Goal: Task Accomplishment & Management: Manage account settings

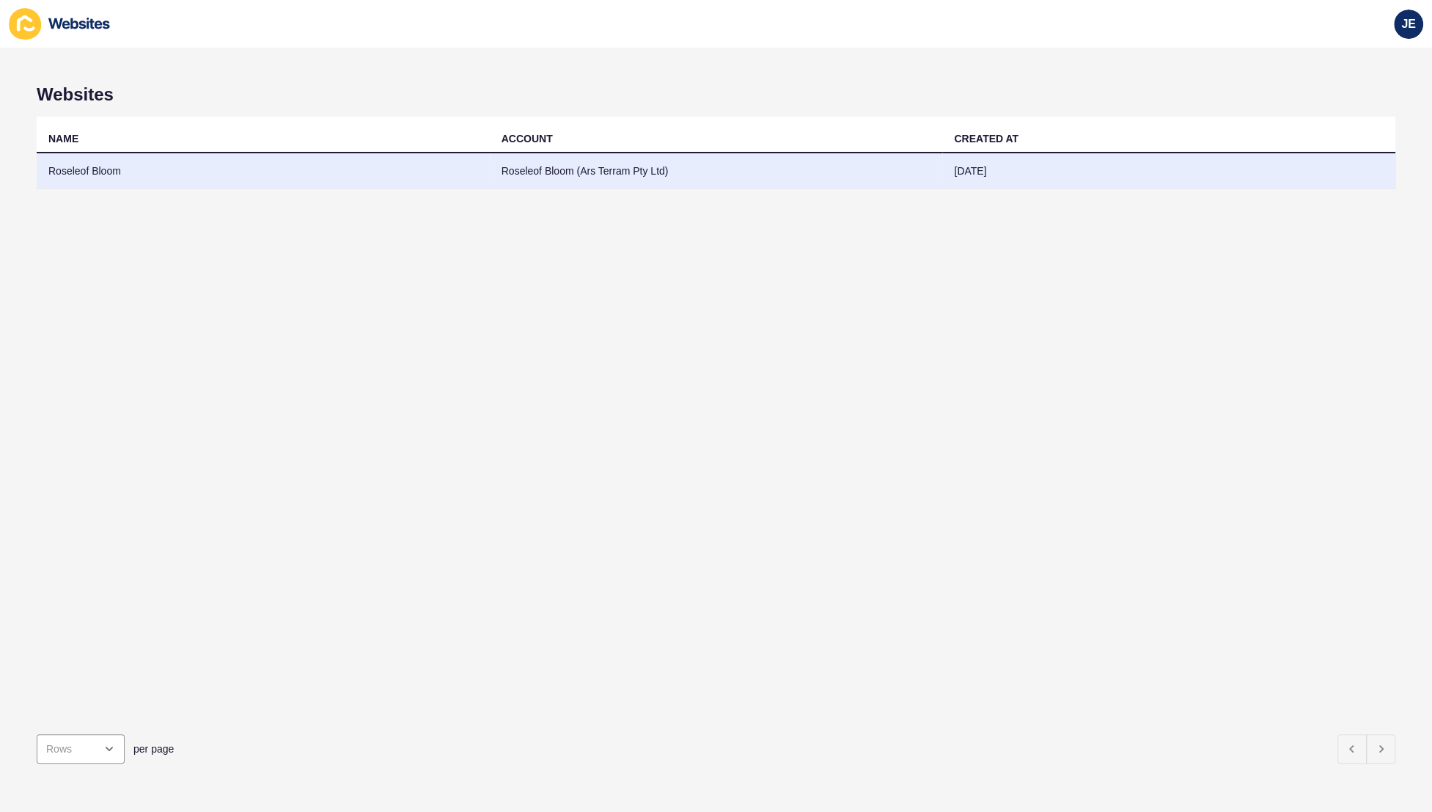
click at [136, 174] on td "Roseleof Bloom" at bounding box center [263, 171] width 453 height 36
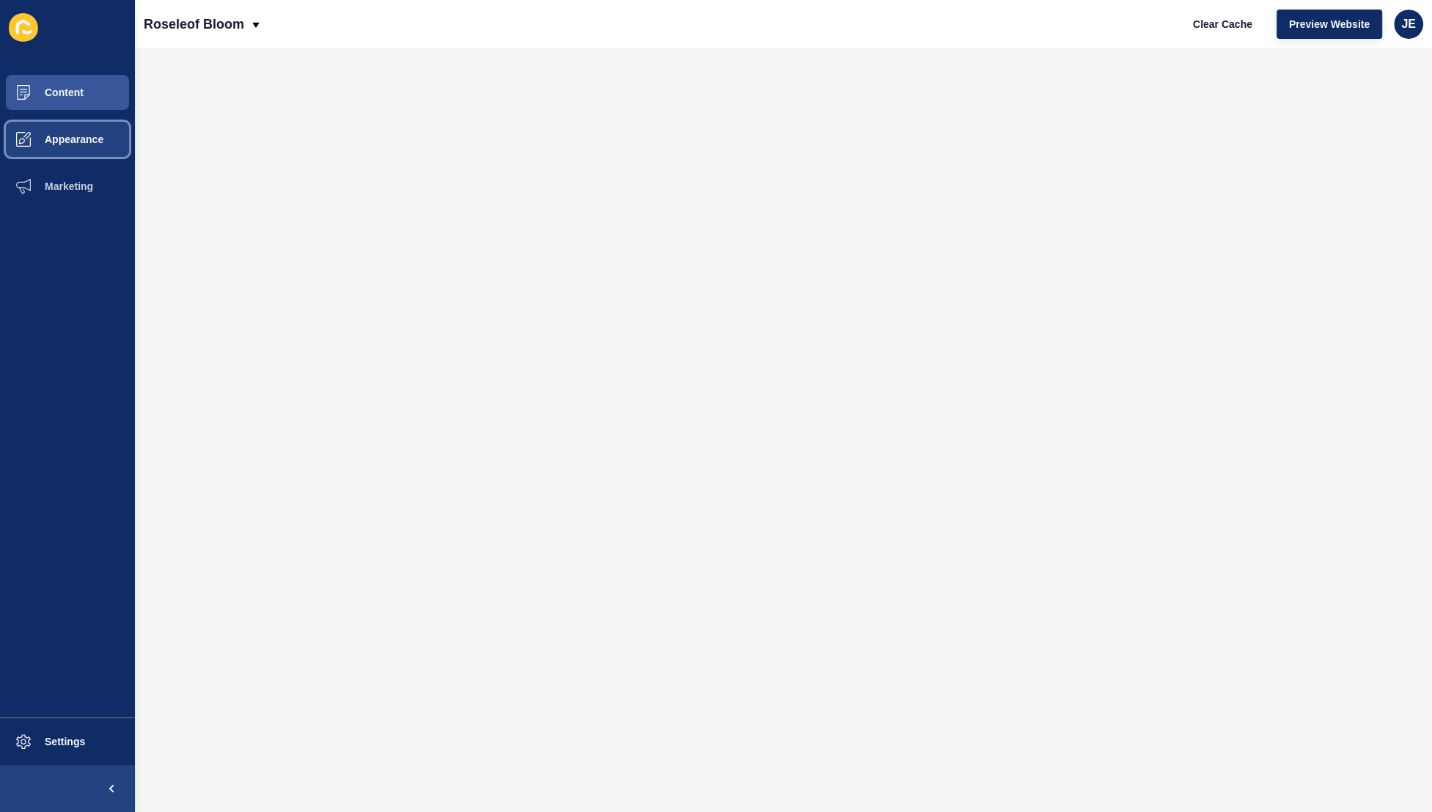
click at [65, 139] on span "Appearance" at bounding box center [51, 139] width 106 height 12
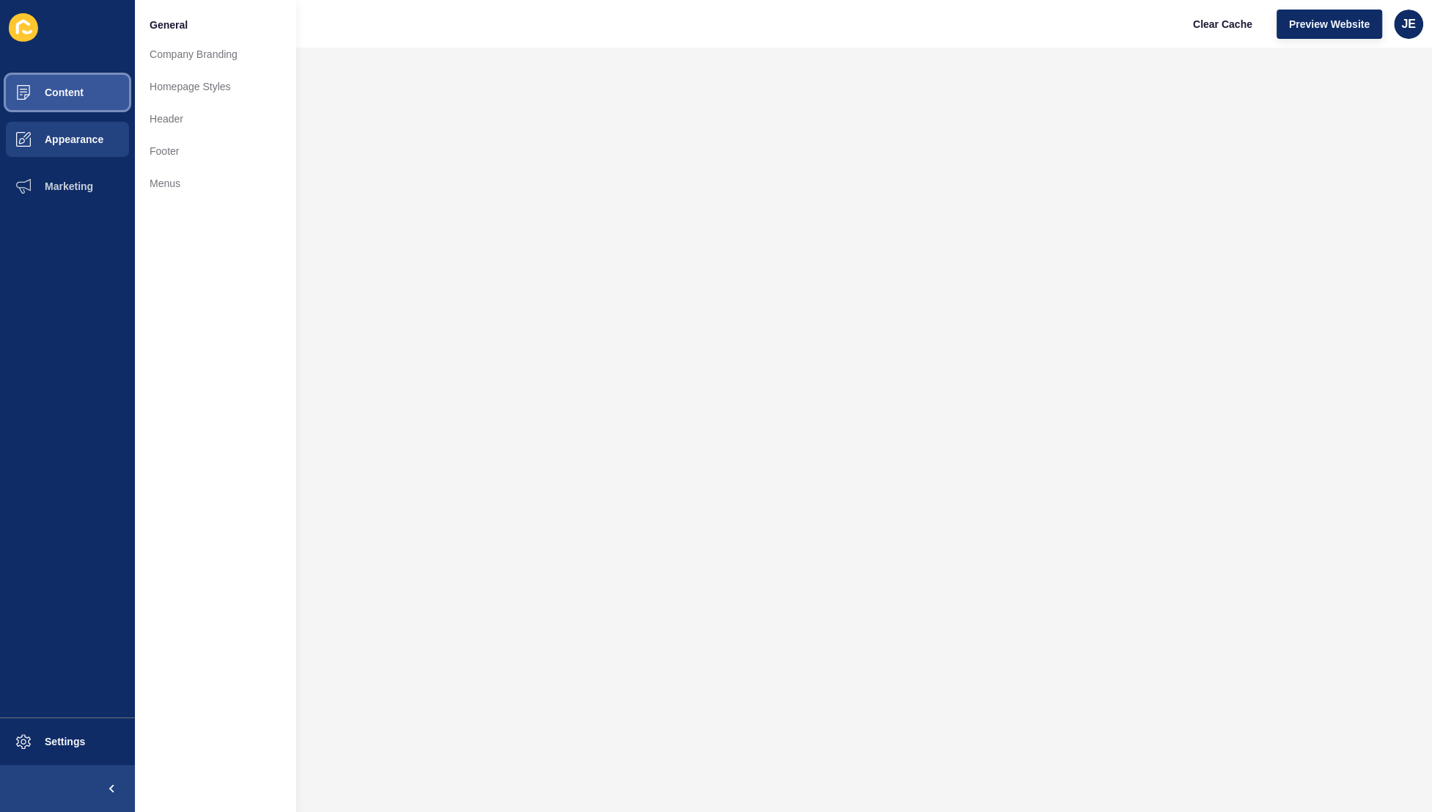
click at [84, 114] on button "Content" at bounding box center [67, 92] width 135 height 47
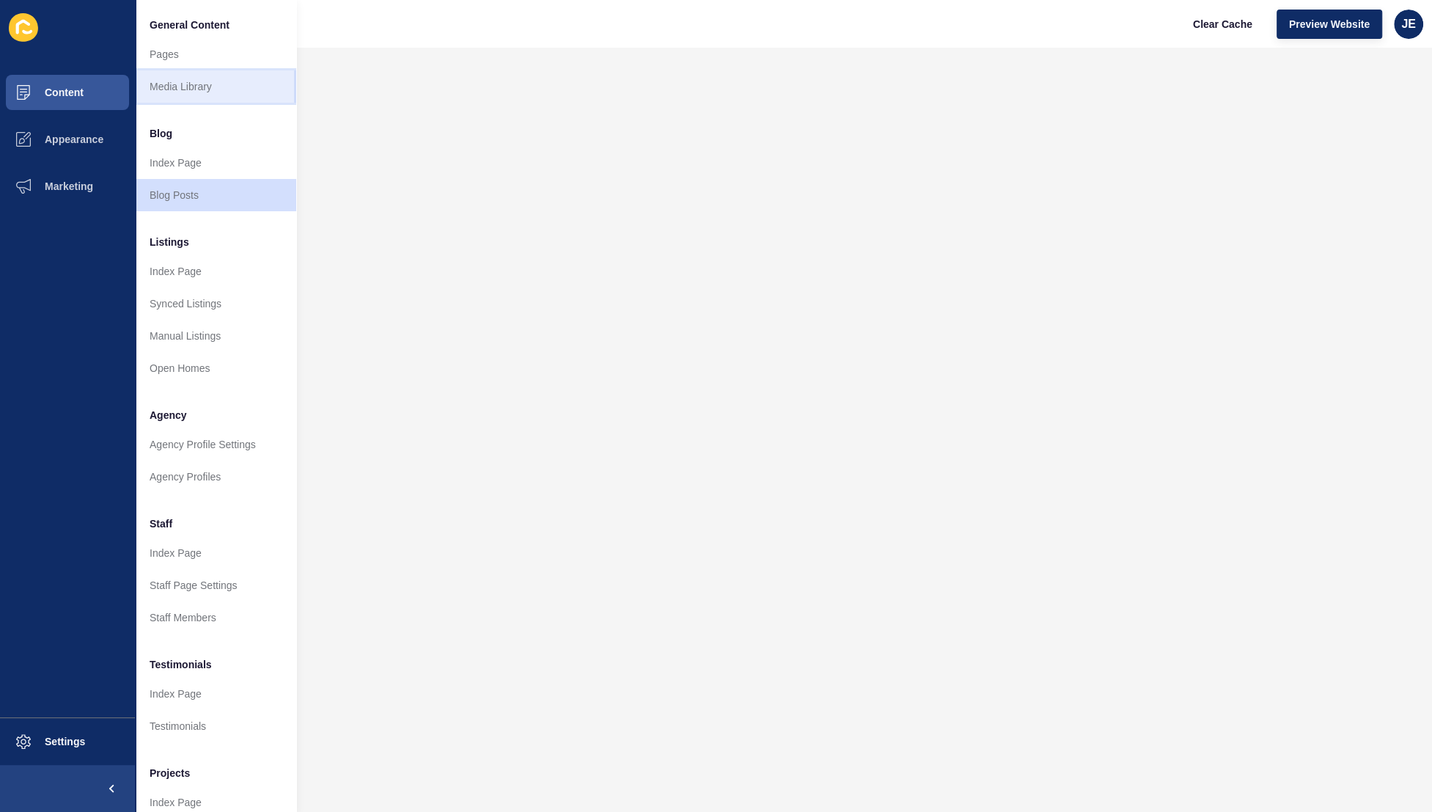
click at [148, 90] on link "Media Library" at bounding box center [215, 86] width 161 height 32
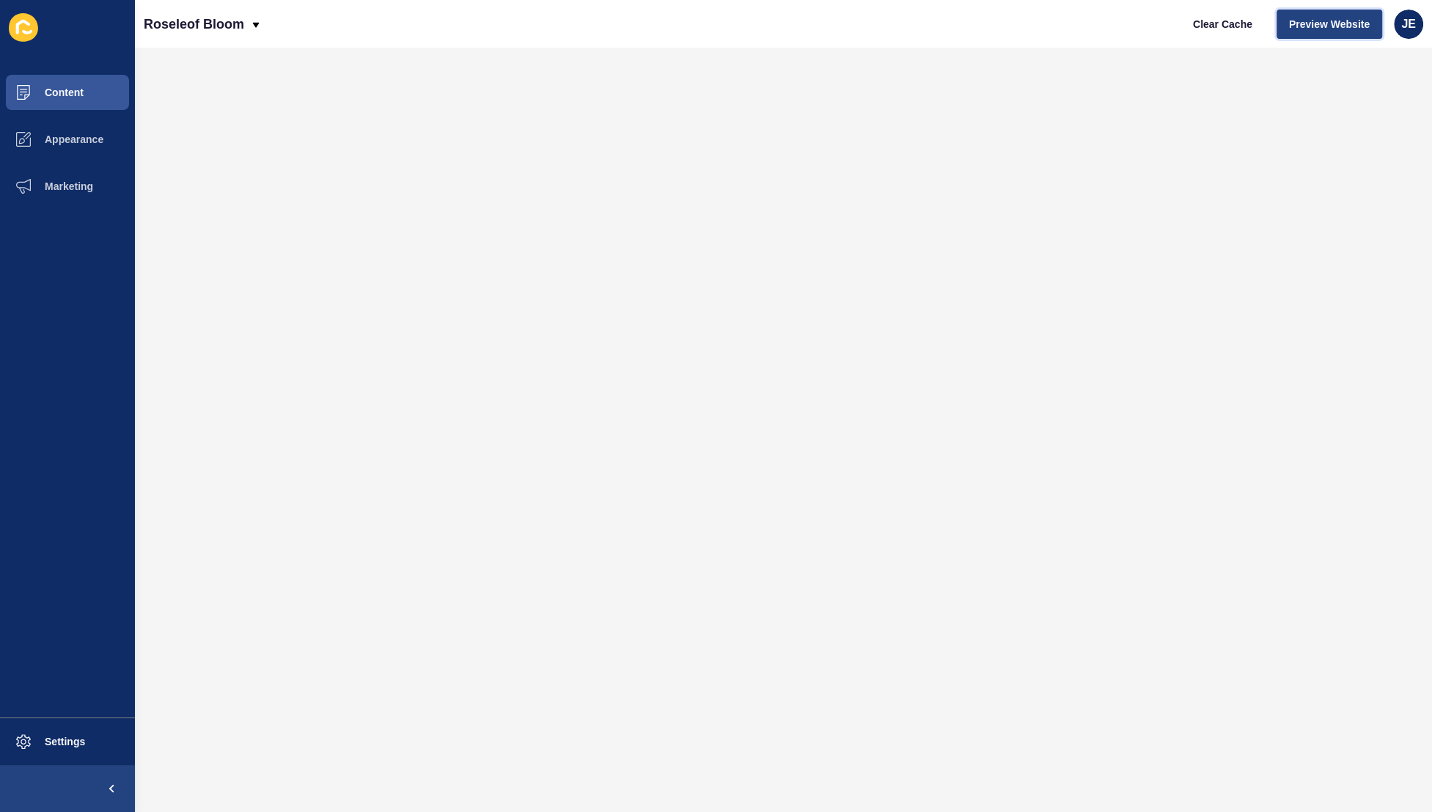
click at [1284, 22] on button "Preview Website" at bounding box center [1330, 24] width 106 height 29
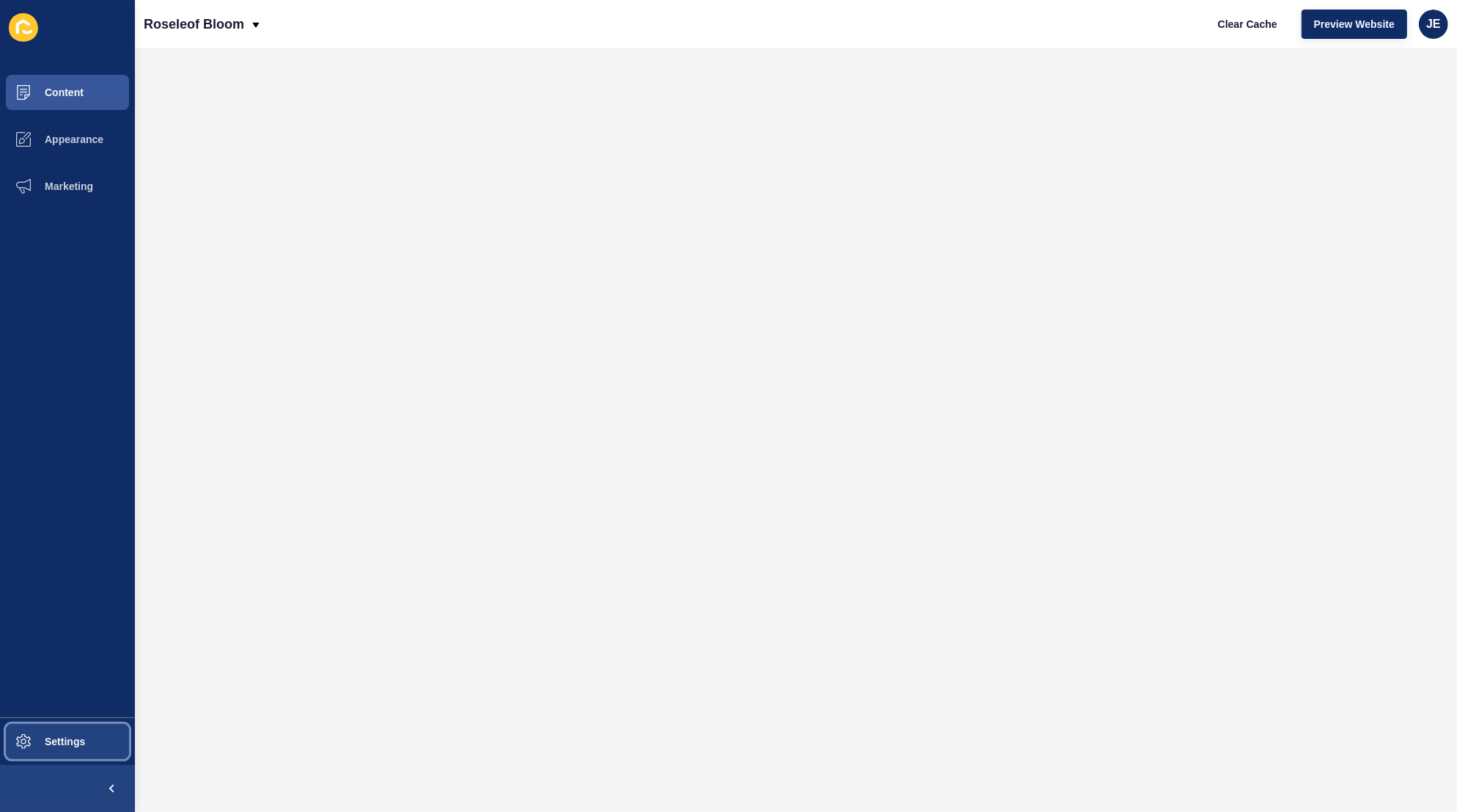
click at [94, 720] on button "Settings" at bounding box center [67, 741] width 135 height 47
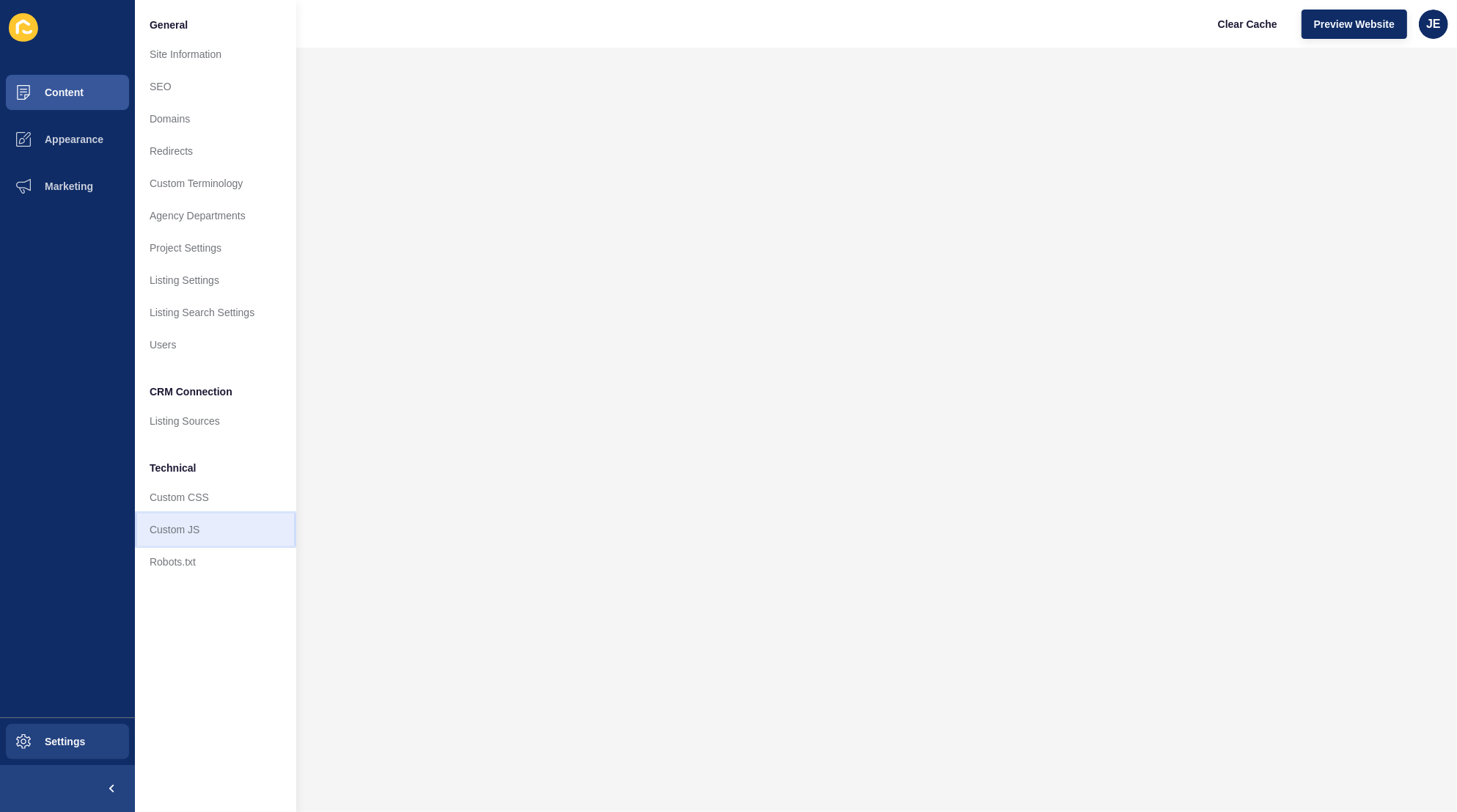
click at [192, 541] on link "Custom JS" at bounding box center [215, 529] width 161 height 32
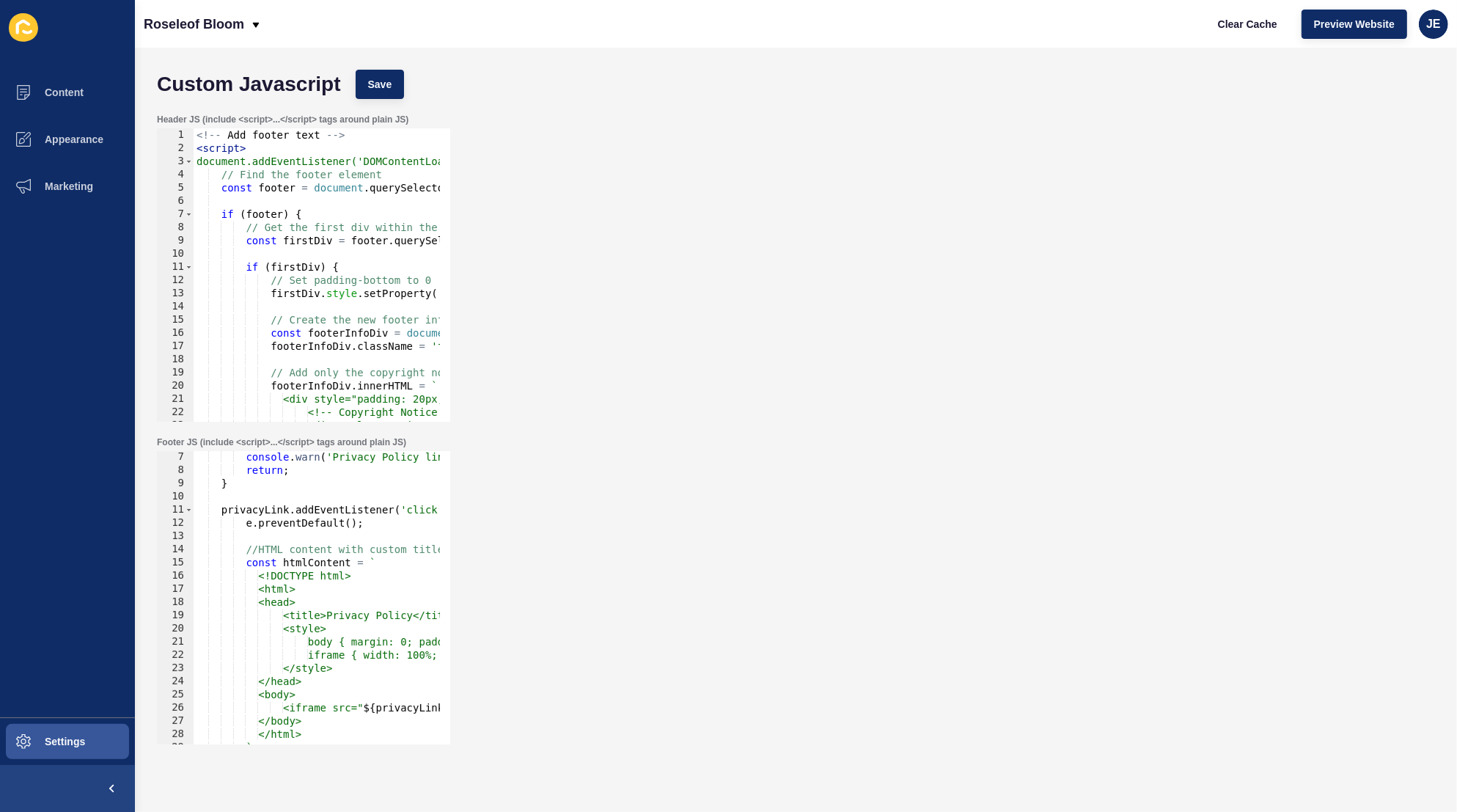
scroll to position [479, 0]
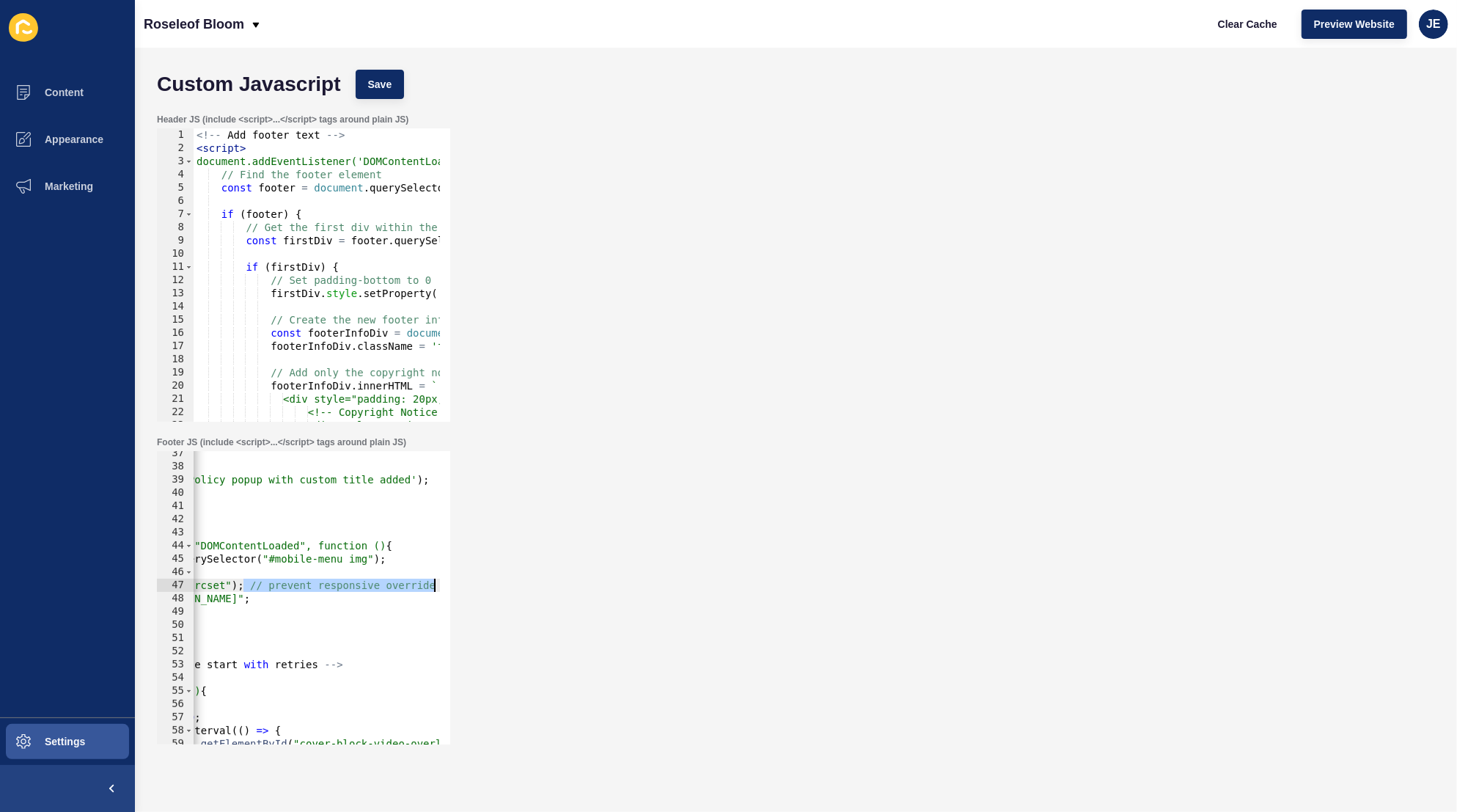
drag, startPoint x: 409, startPoint y: 588, endPoint x: 464, endPoint y: 585, distance: 55.1
click at [464, 585] on div "Footer JS (include <script>...</script> tags around plain JS) img.removeAttribu…" at bounding box center [796, 590] width 1293 height 323
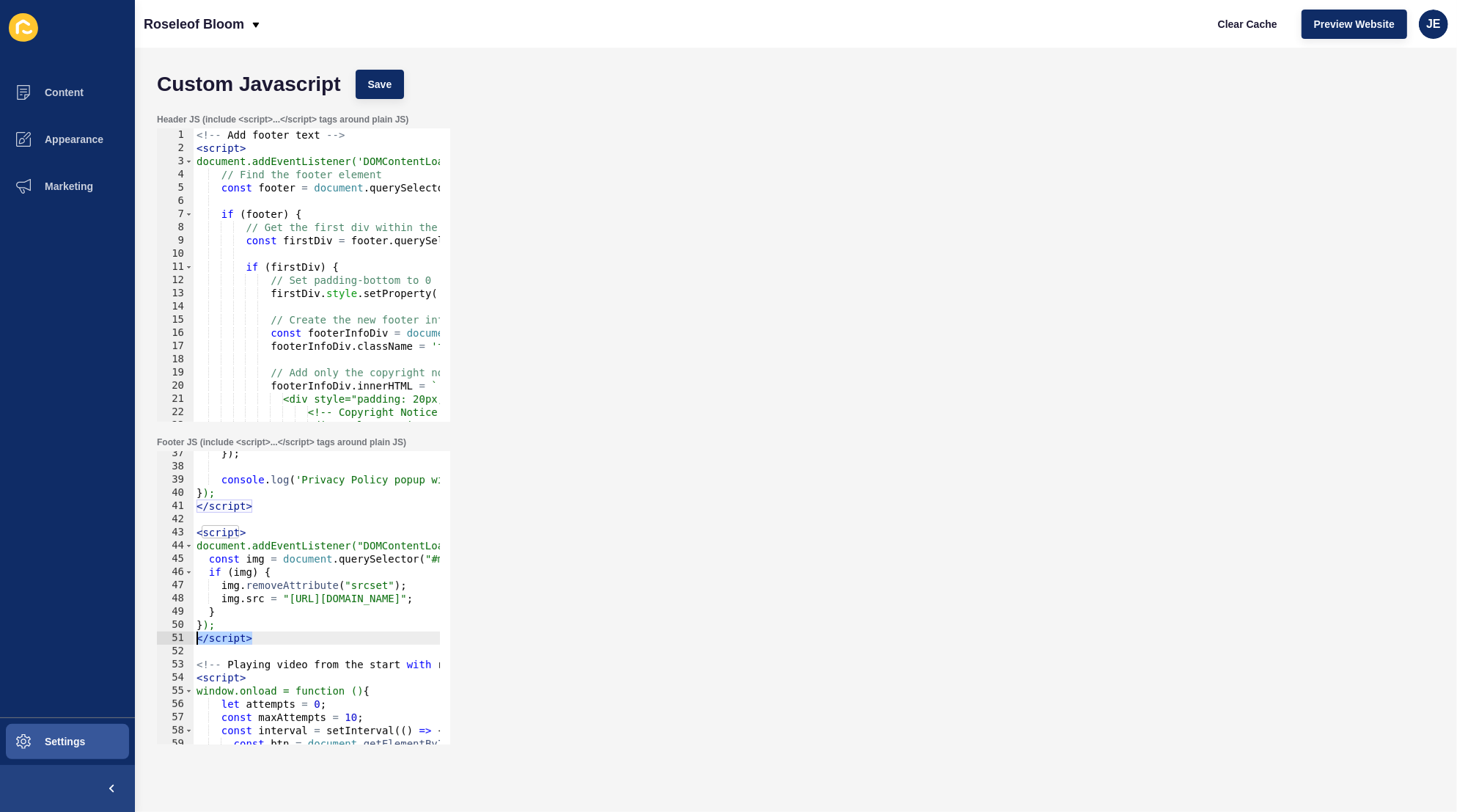
scroll to position [0, 0]
drag, startPoint x: 309, startPoint y: 634, endPoint x: 178, endPoint y: 633, distance: 131.3
click at [172, 635] on div "img.removeAttribute("srcset"); 37 38 39 40 41 42 43 44 45 46 47 48 49 50 51 52 …" at bounding box center [303, 597] width 293 height 293
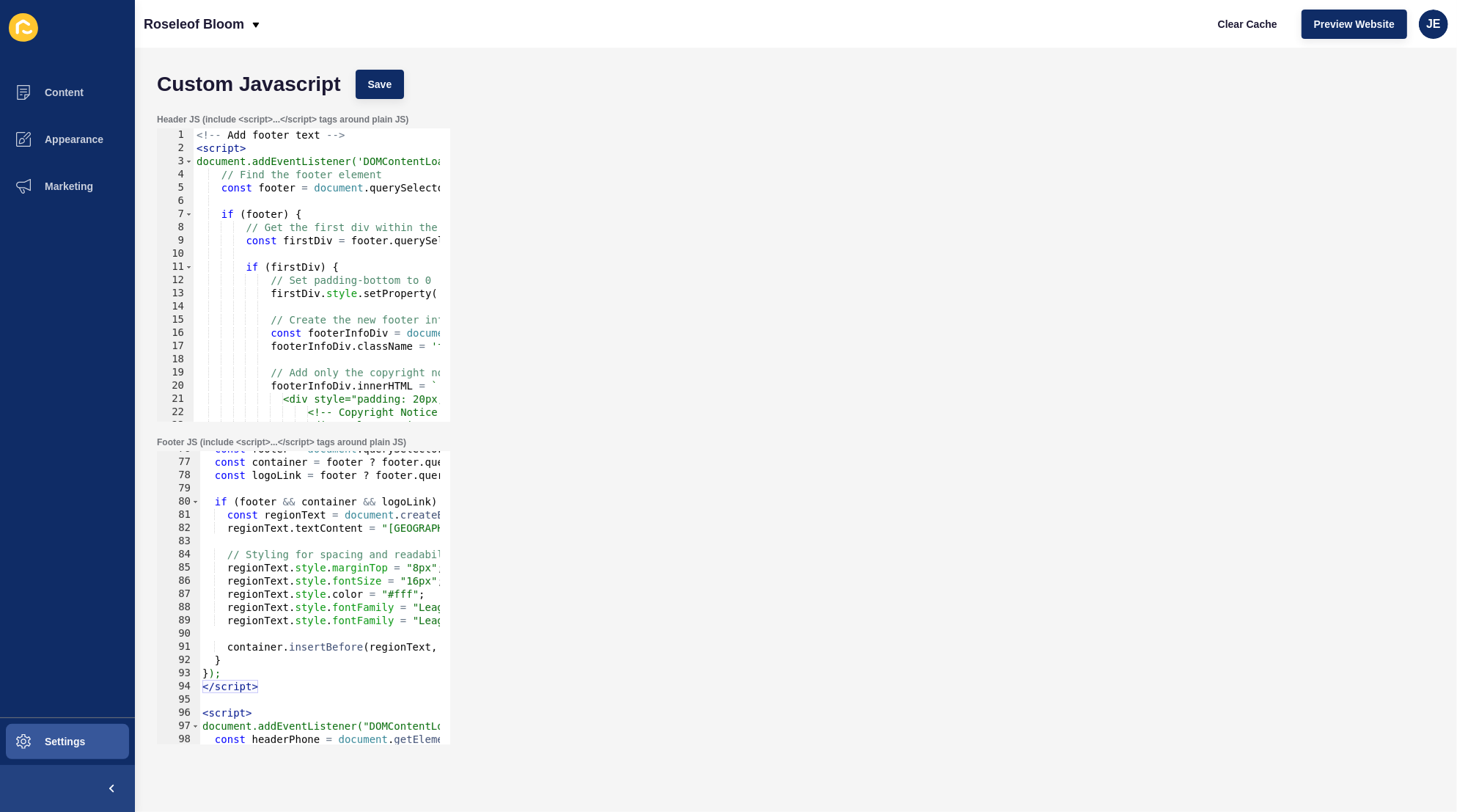
scroll to position [919, 0]
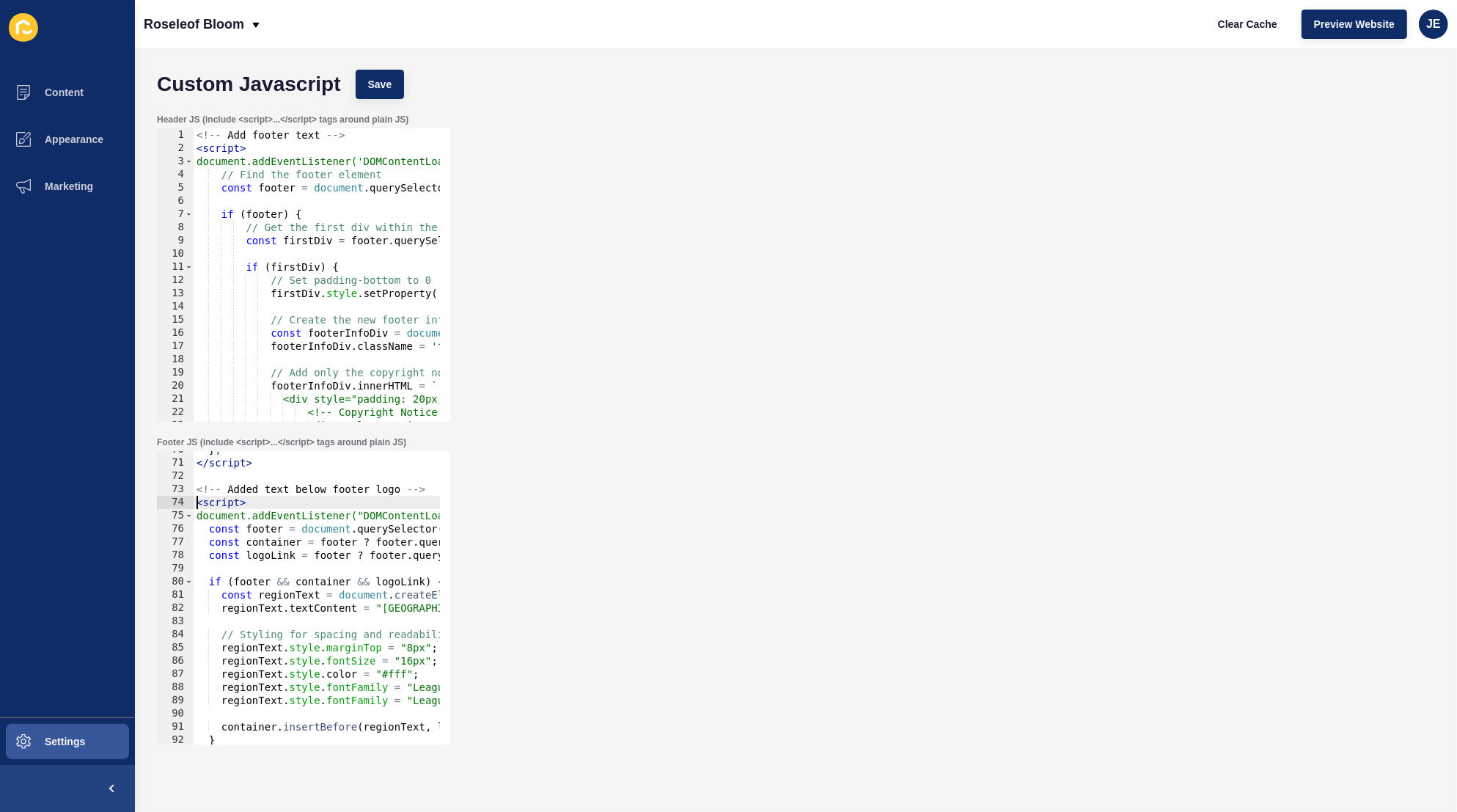
click at [195, 506] on div "} ; </ script > <!-- Added text below footer logo --> < script > document.addEv…" at bounding box center [536, 598] width 684 height 310
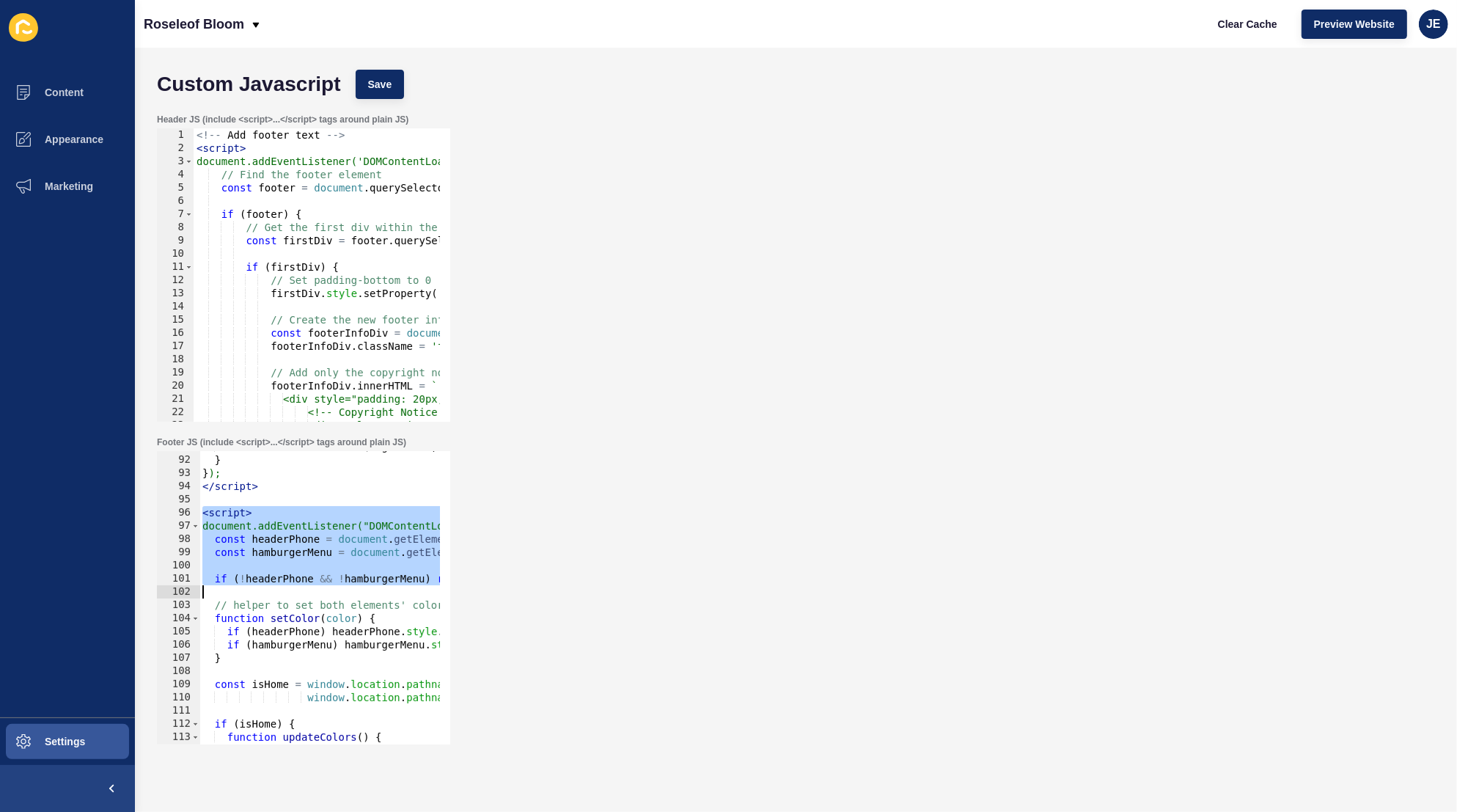
scroll to position [1340, 0]
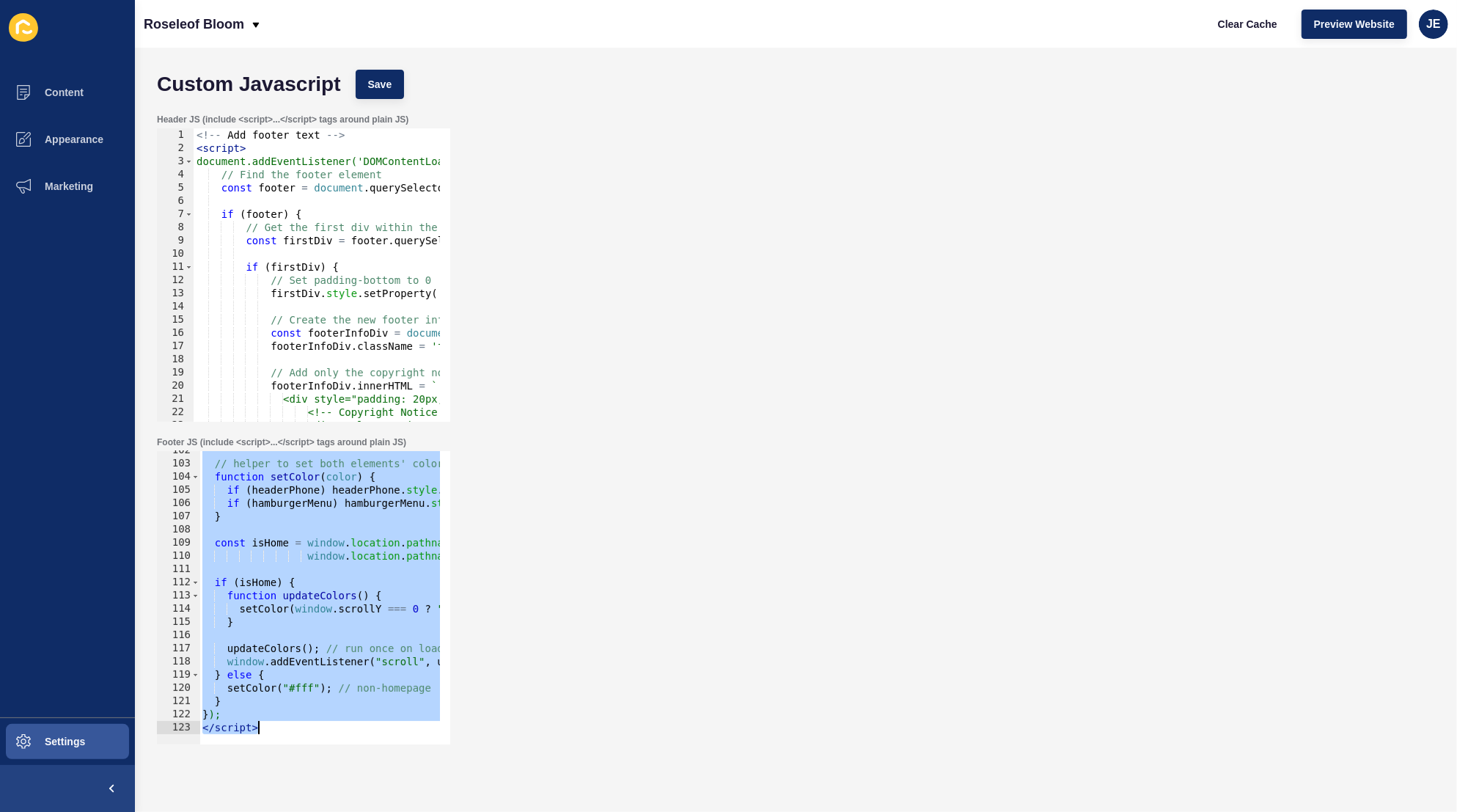
drag, startPoint x: 200, startPoint y: 555, endPoint x: 359, endPoint y: 731, distance: 237.4
click at [359, 728] on div "// helper to set both elements' colors function setColor ( color ) { if ( heade…" at bounding box center [542, 599] width 684 height 310
type textarea "}); </script>"
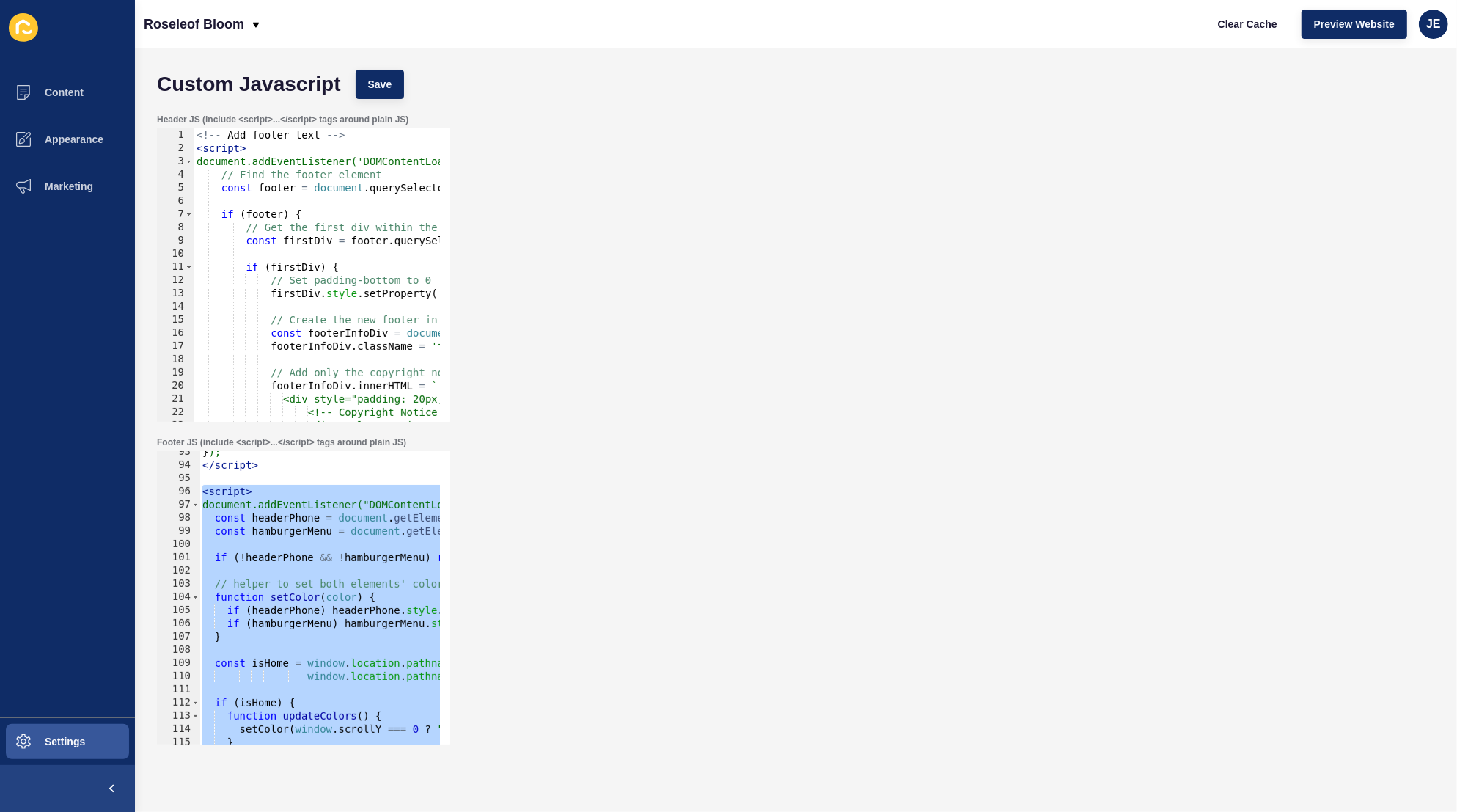
paste textarea
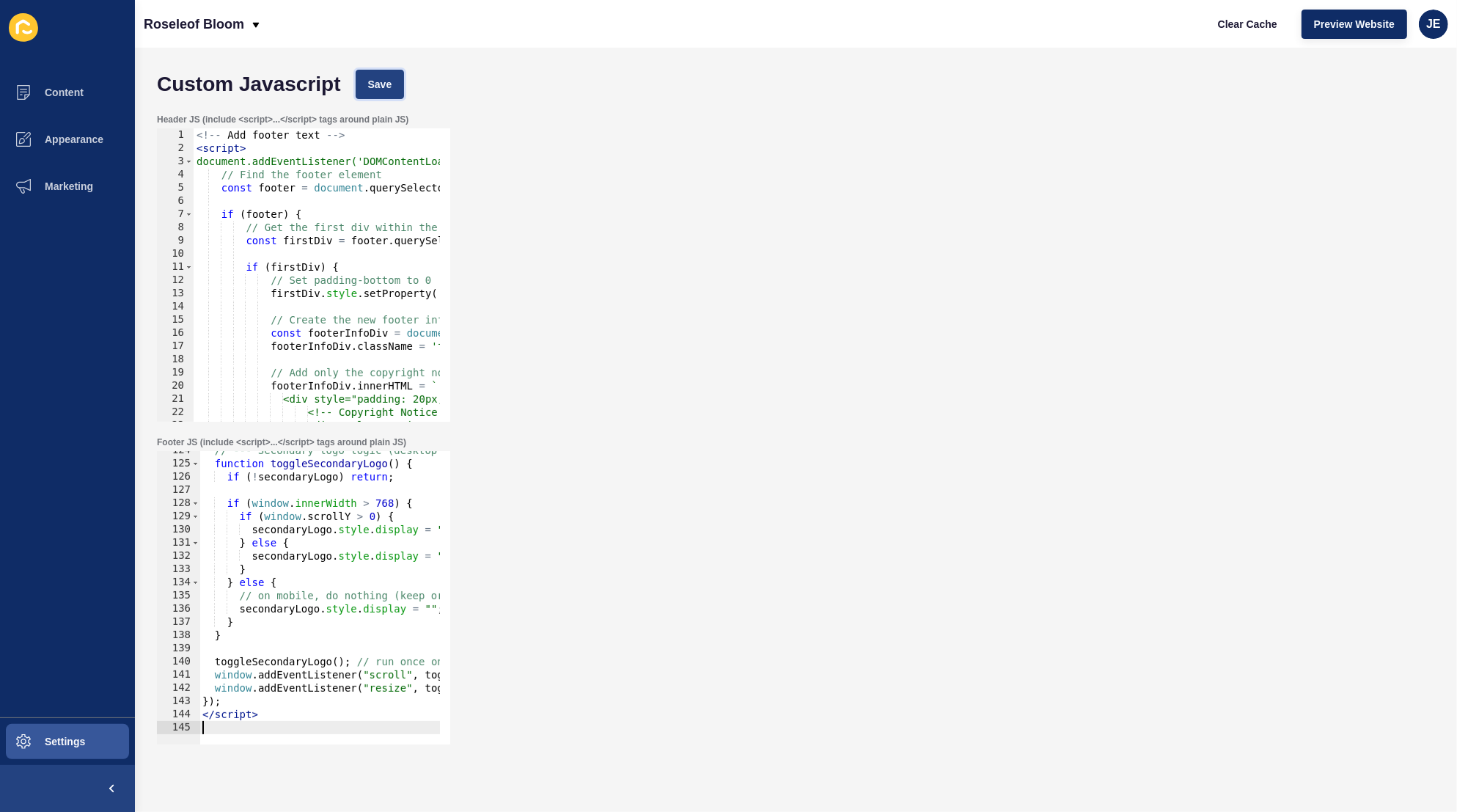
click at [376, 88] on span "Save" at bounding box center [380, 84] width 24 height 15
click at [1219, 29] on span "Clear Cache" at bounding box center [1247, 24] width 59 height 15
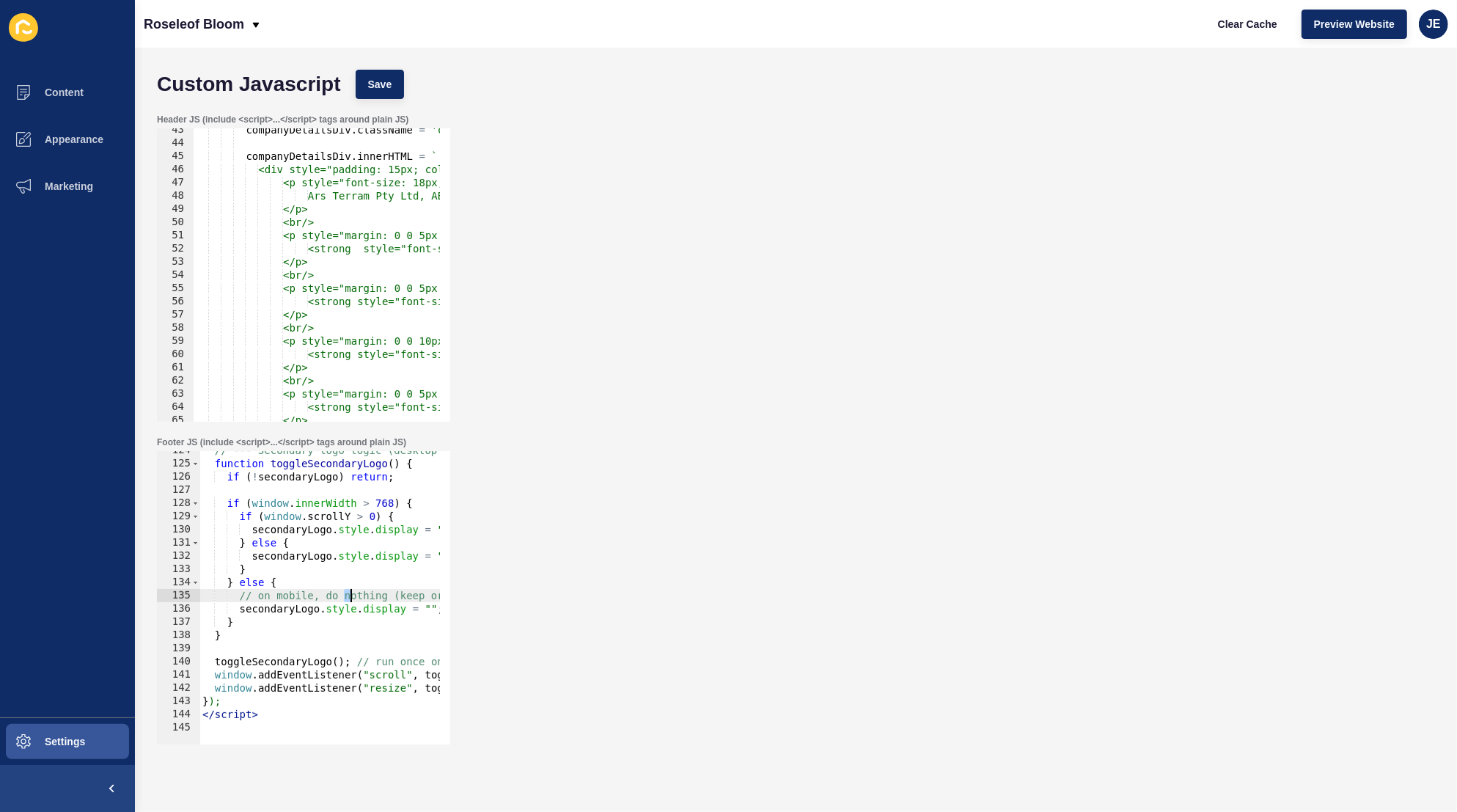
scroll to position [0, 101]
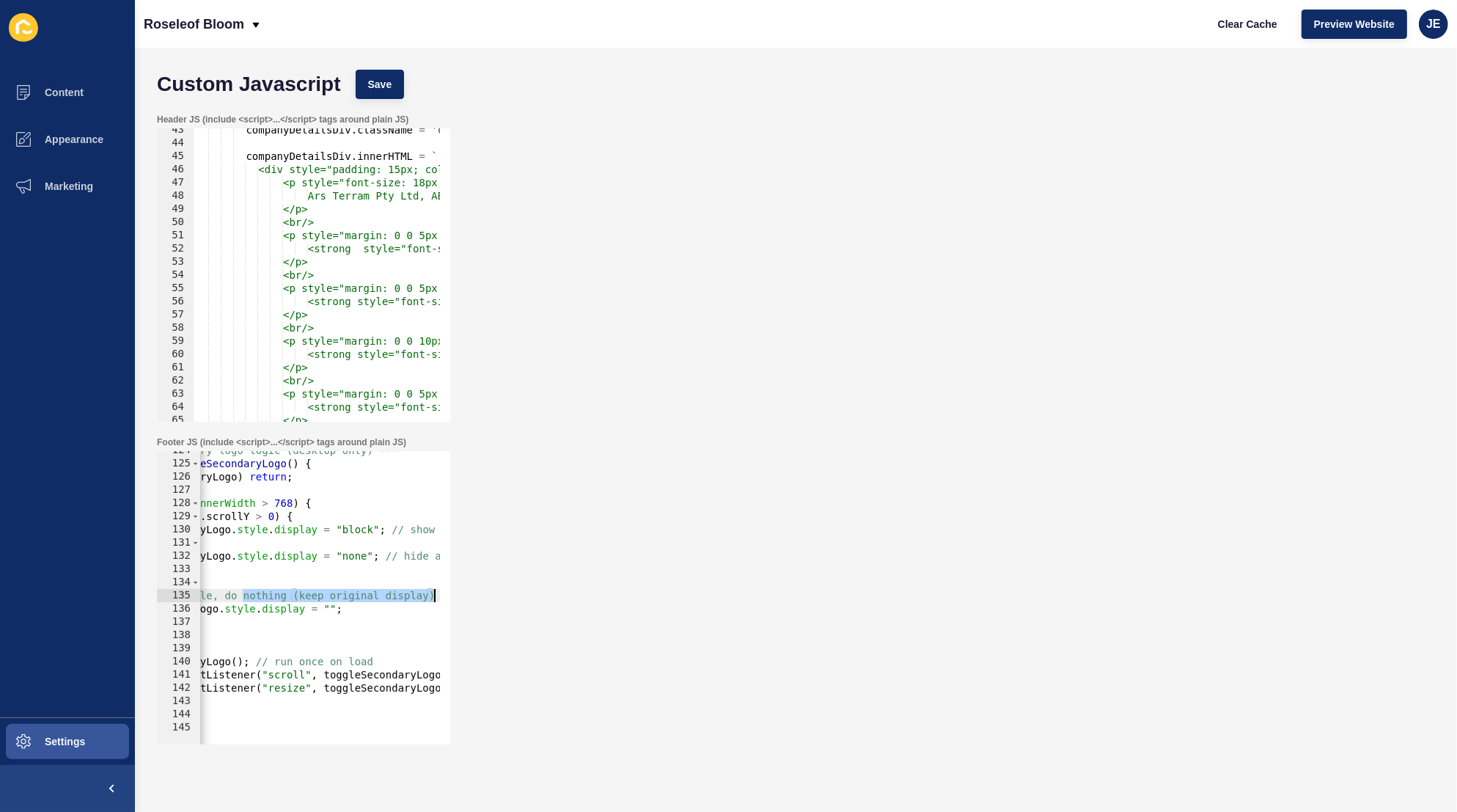
drag, startPoint x: 354, startPoint y: 600, endPoint x: 409, endPoint y: 599, distance: 54.3
click at [447, 600] on div "// on mobile, do nothing (keep original display) 124 125 126 127 128 129 130 13…" at bounding box center [303, 597] width 293 height 293
click at [320, 598] on div "// --- Secondary logo logic (desktop only) --- function toggleSecondaryLogo ( )…" at bounding box center [440, 599] width 684 height 310
drag, startPoint x: 293, startPoint y: 596, endPoint x: 522, endPoint y: 593, distance: 229.6
click at [522, 593] on div "Footer JS (include <script>...</script> tags around plain JS) // on mobile, do …" at bounding box center [796, 590] width 1293 height 323
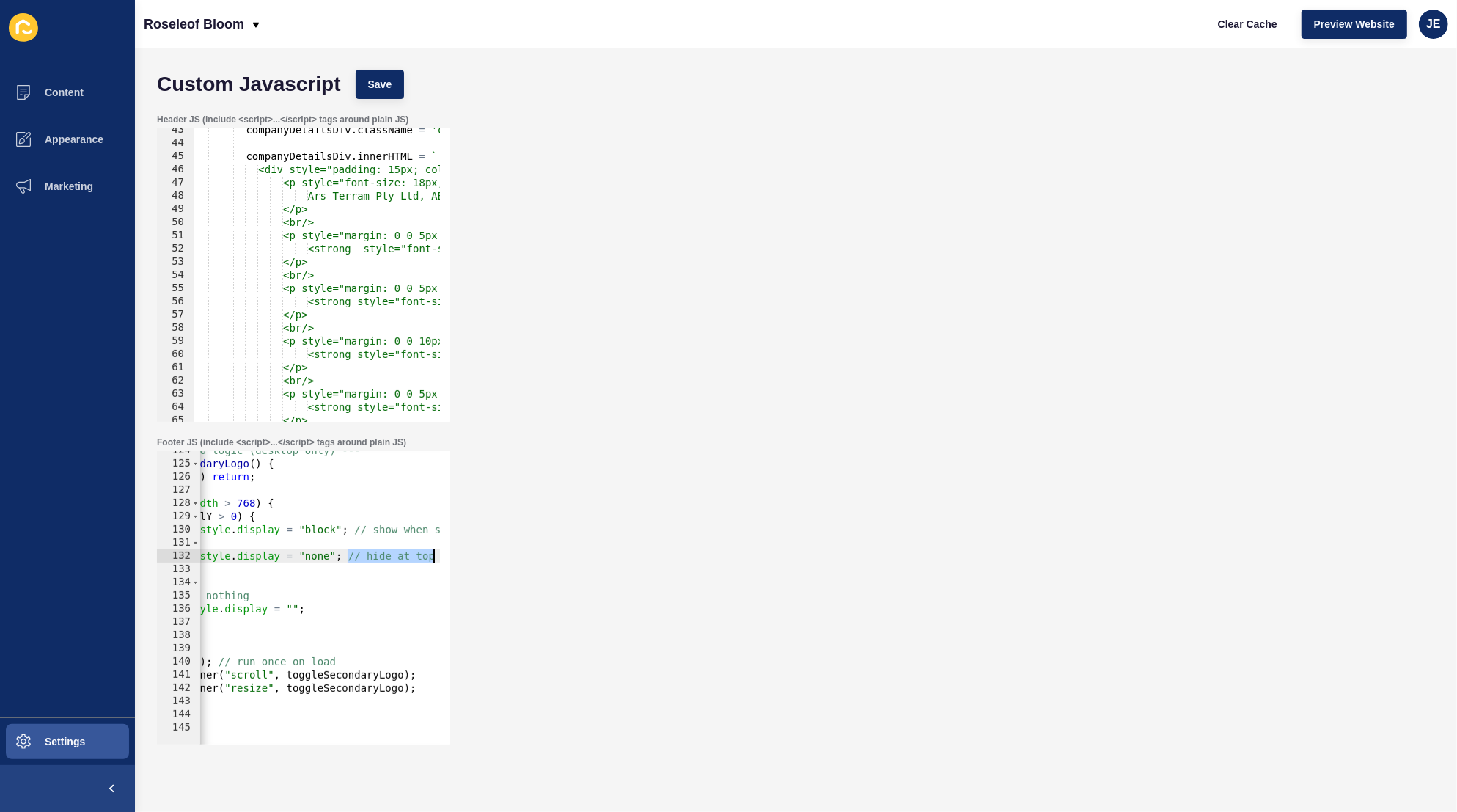
scroll to position [0, 139]
drag, startPoint x: 387, startPoint y: 557, endPoint x: 509, endPoint y: 561, distance: 122.6
click at [509, 561] on div "Footer JS (include <script>...</script> tags around plain JS) // on mobile, do …" at bounding box center [796, 590] width 1293 height 323
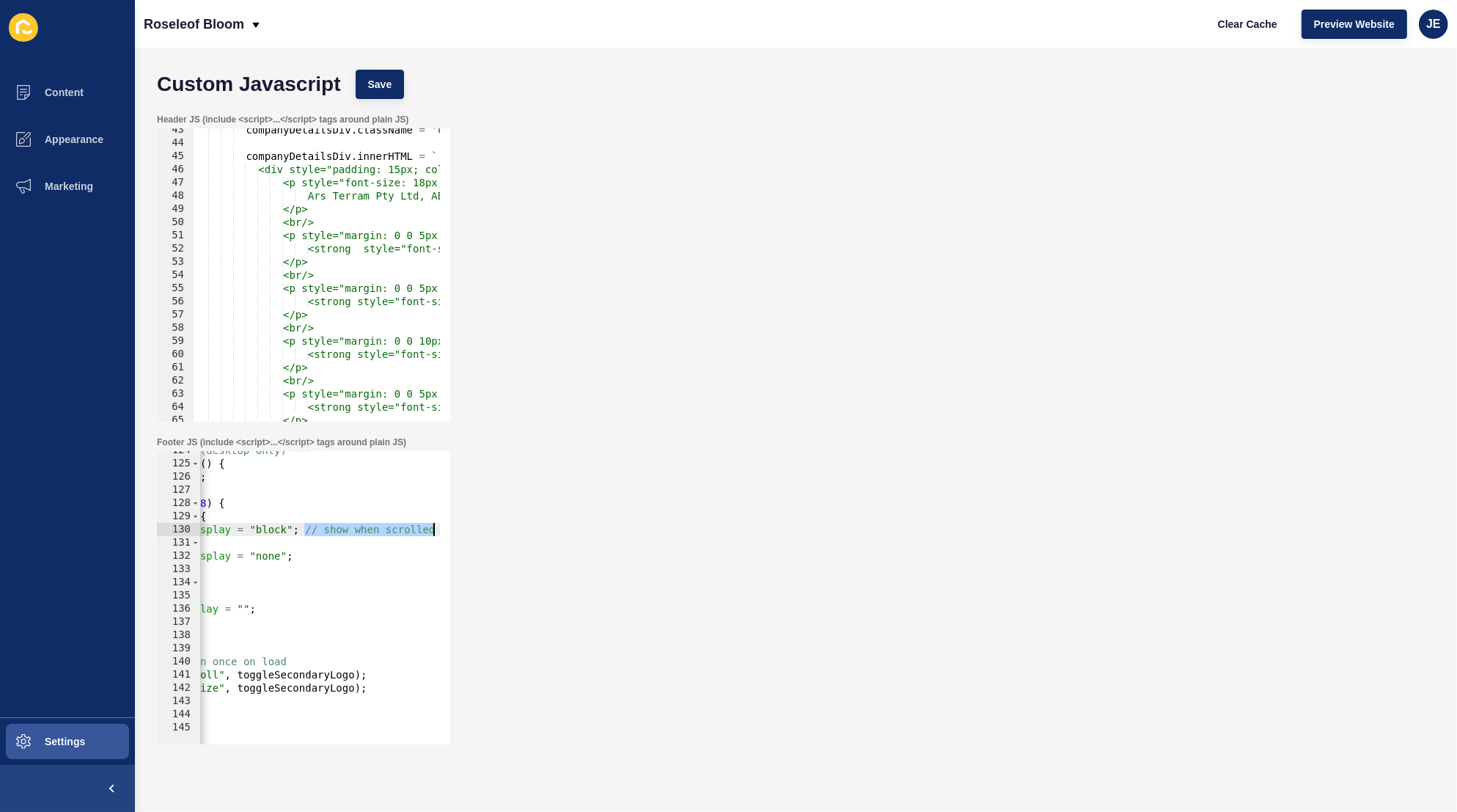
drag, startPoint x: 351, startPoint y: 530, endPoint x: 505, endPoint y: 535, distance: 153.4
click at [505, 535] on div "Footer JS (include <script>...</script> tags around plain JS) secondaryLogo.sty…" at bounding box center [796, 590] width 1293 height 323
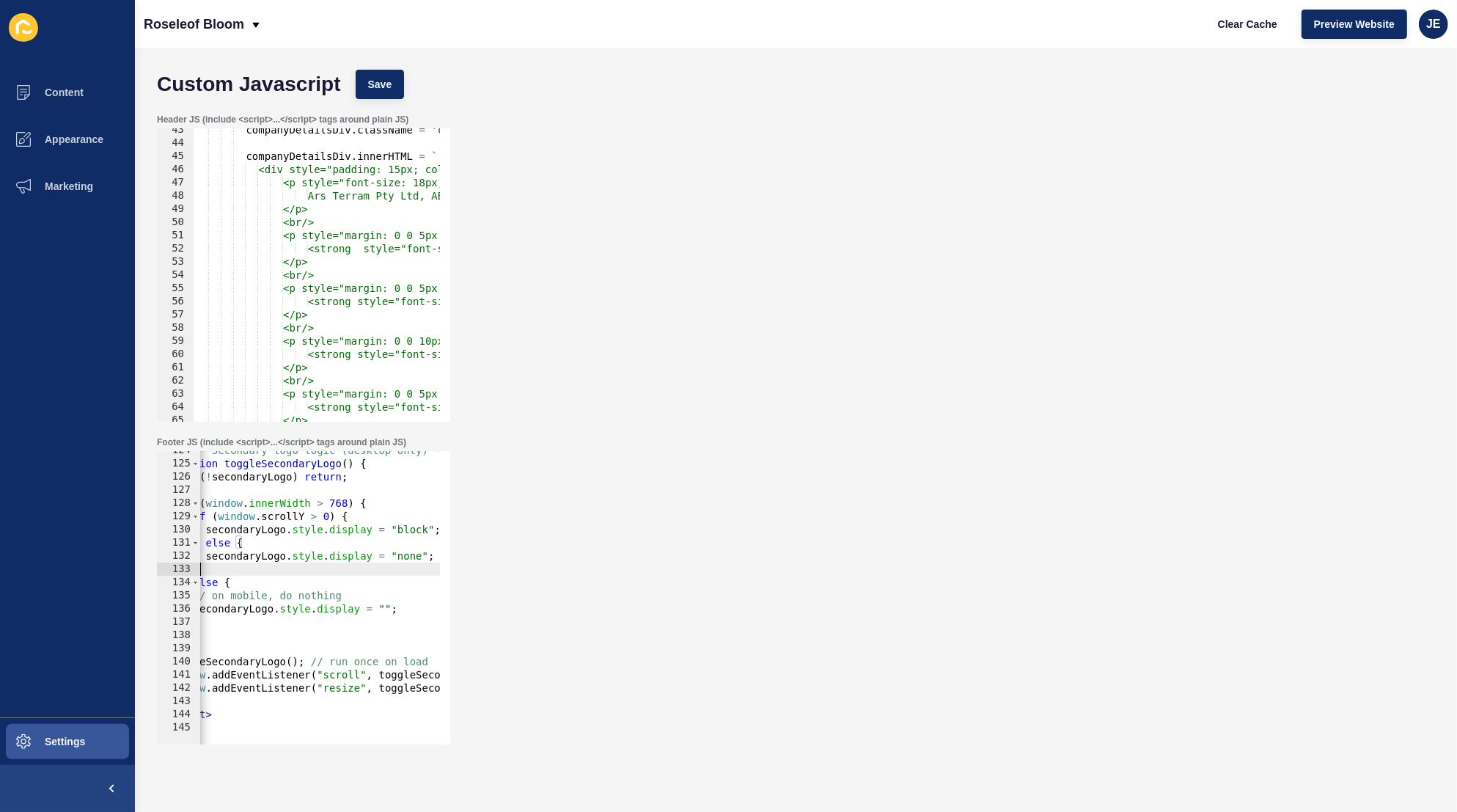
scroll to position [0, 0]
drag, startPoint x: 257, startPoint y: 574, endPoint x: 152, endPoint y: 578, distance: 105.7
click at [151, 578] on div "Footer JS (include <script>...</script> tags around plain JS) secondaryLogo.sty…" at bounding box center [796, 590] width 1293 height 323
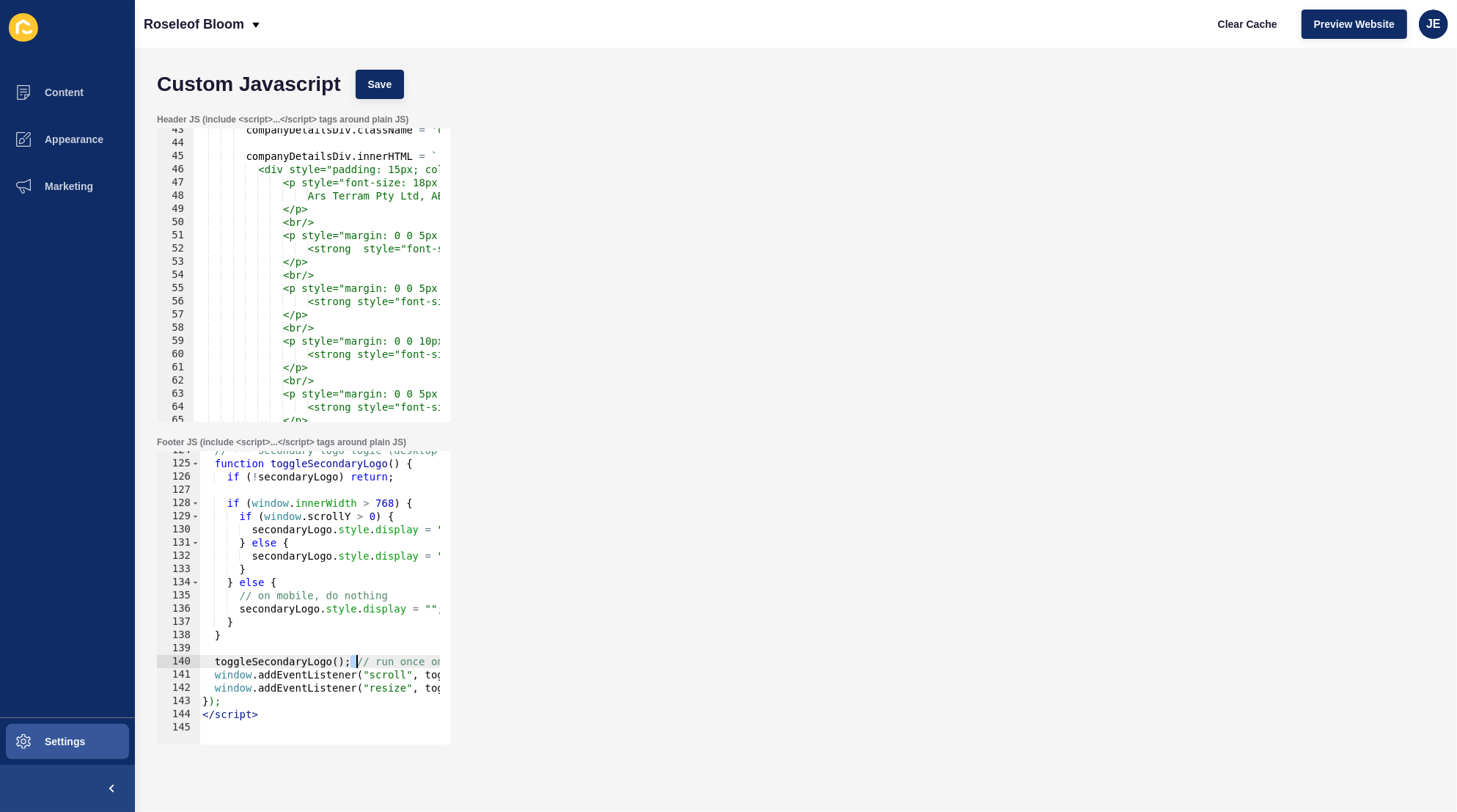
scroll to position [0, 39]
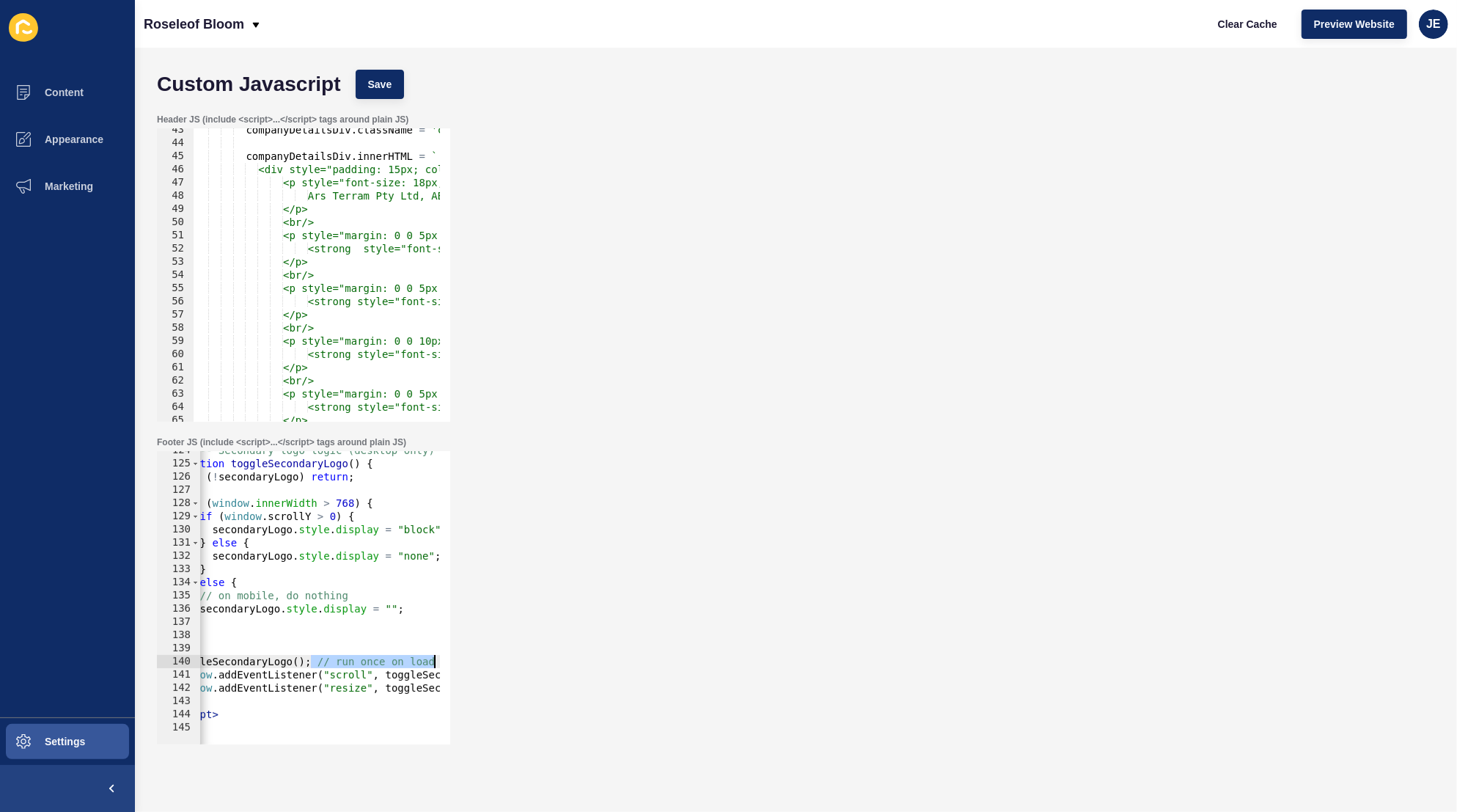
drag, startPoint x: 352, startPoint y: 659, endPoint x: 547, endPoint y: 665, distance: 195.2
click at [547, 665] on div "Footer JS (include <script>...</script> tags around plain JS) } } else { 124 12…" at bounding box center [796, 590] width 1293 height 323
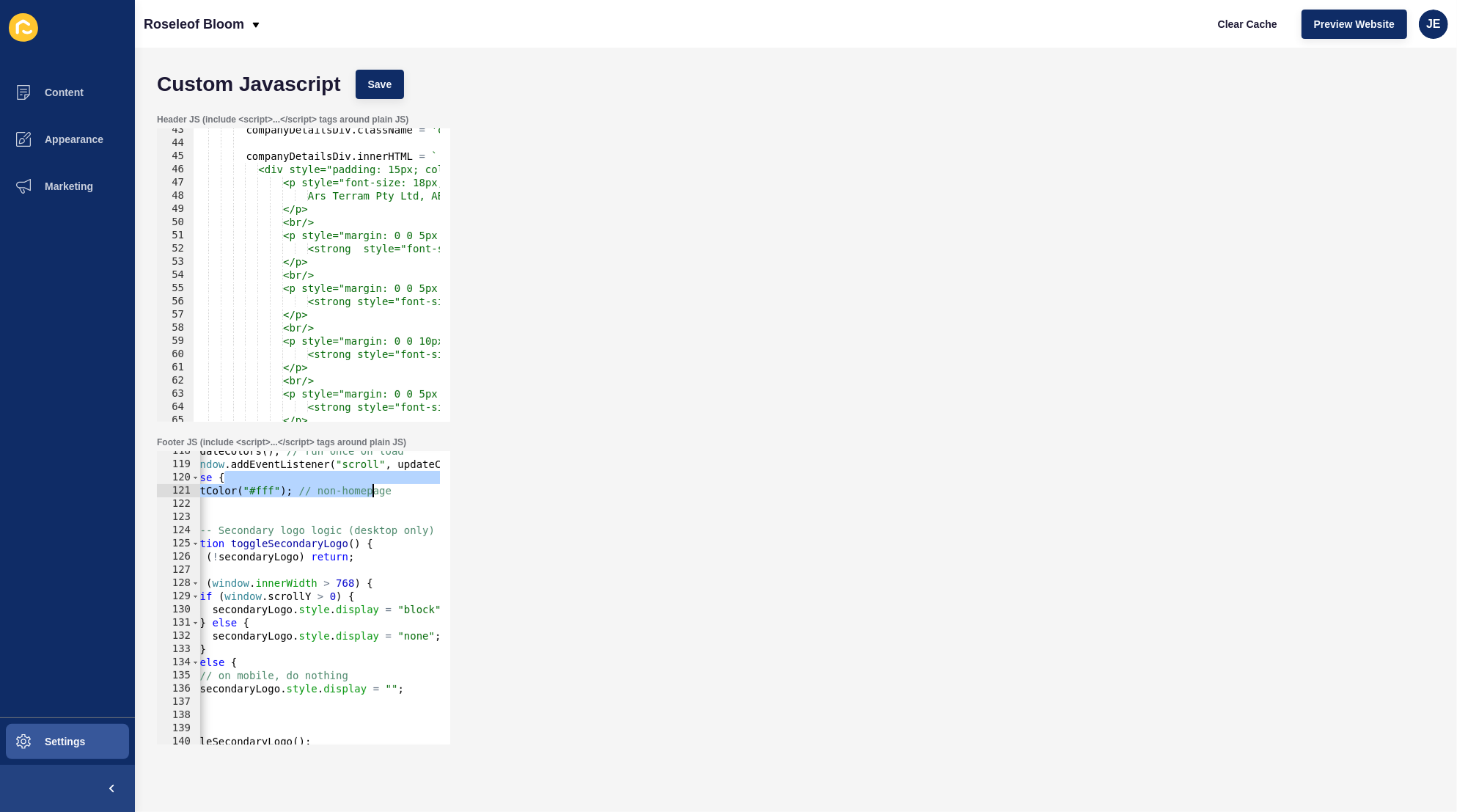
drag, startPoint x: 300, startPoint y: 483, endPoint x: 376, endPoint y: 486, distance: 75.6
click at [376, 486] on div "updateColors ( ) ; // run once on load window . addEventListener ( "scroll" , u…" at bounding box center [502, 599] width 684 height 310
click at [290, 492] on div "updateColors ( ) ; // run once on load window . addEventListener ( "scroll" , u…" at bounding box center [320, 597] width 241 height 293
drag, startPoint x: 313, startPoint y: 491, endPoint x: 430, endPoint y: 494, distance: 116.7
click at [430, 494] on div "updateColors ( ) ; // run once on load window . addEventListener ( "scroll" , u…" at bounding box center [502, 599] width 684 height 310
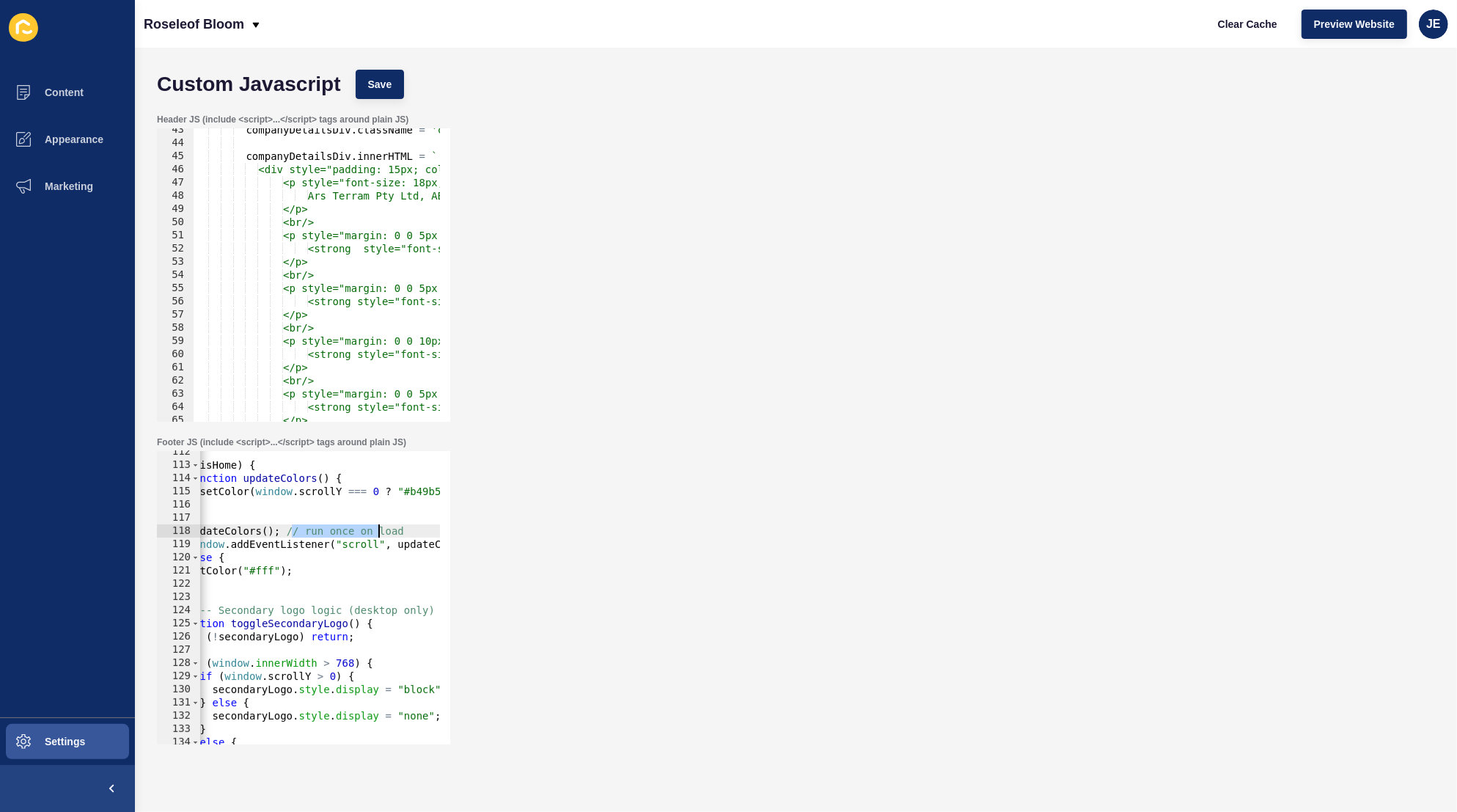
scroll to position [0, 0]
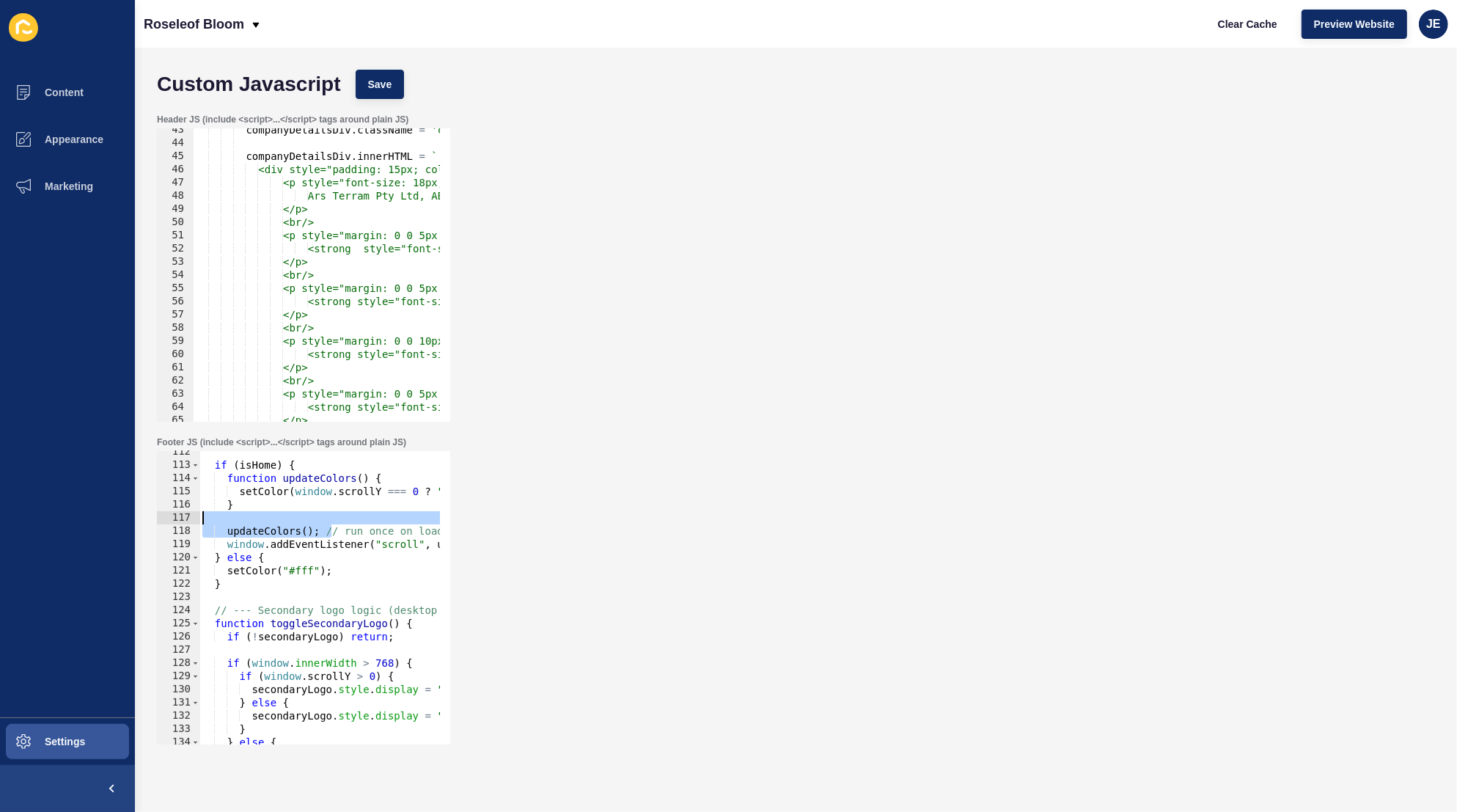
drag, startPoint x: 290, startPoint y: 531, endPoint x: 435, endPoint y: 523, distance: 145.5
click at [435, 523] on div "if ( isHome ) { function updateColors ( ) { setColor ( window . scrollY === 0 ?…" at bounding box center [542, 600] width 684 height 310
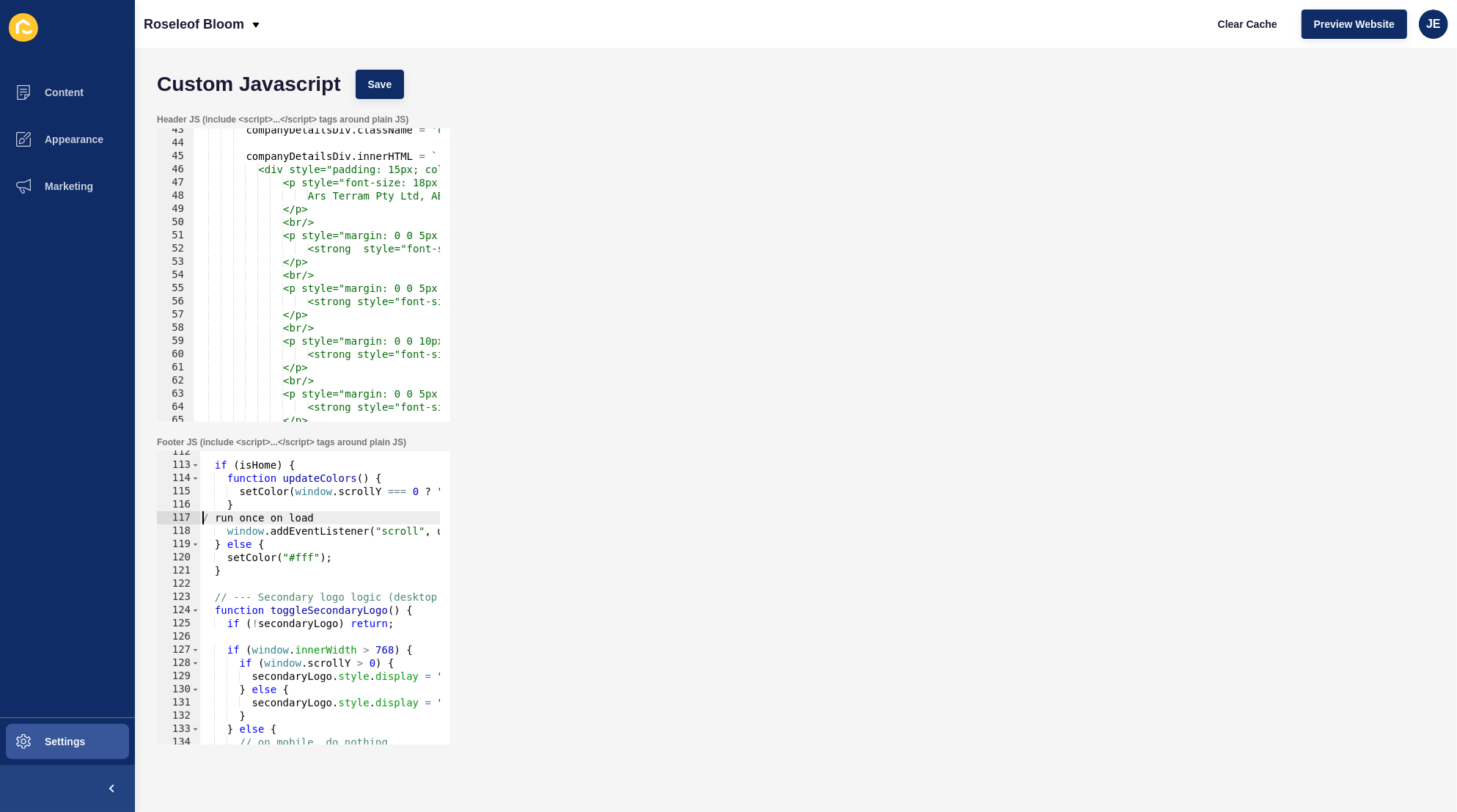
type textarea "updateColors(); // run once on load"
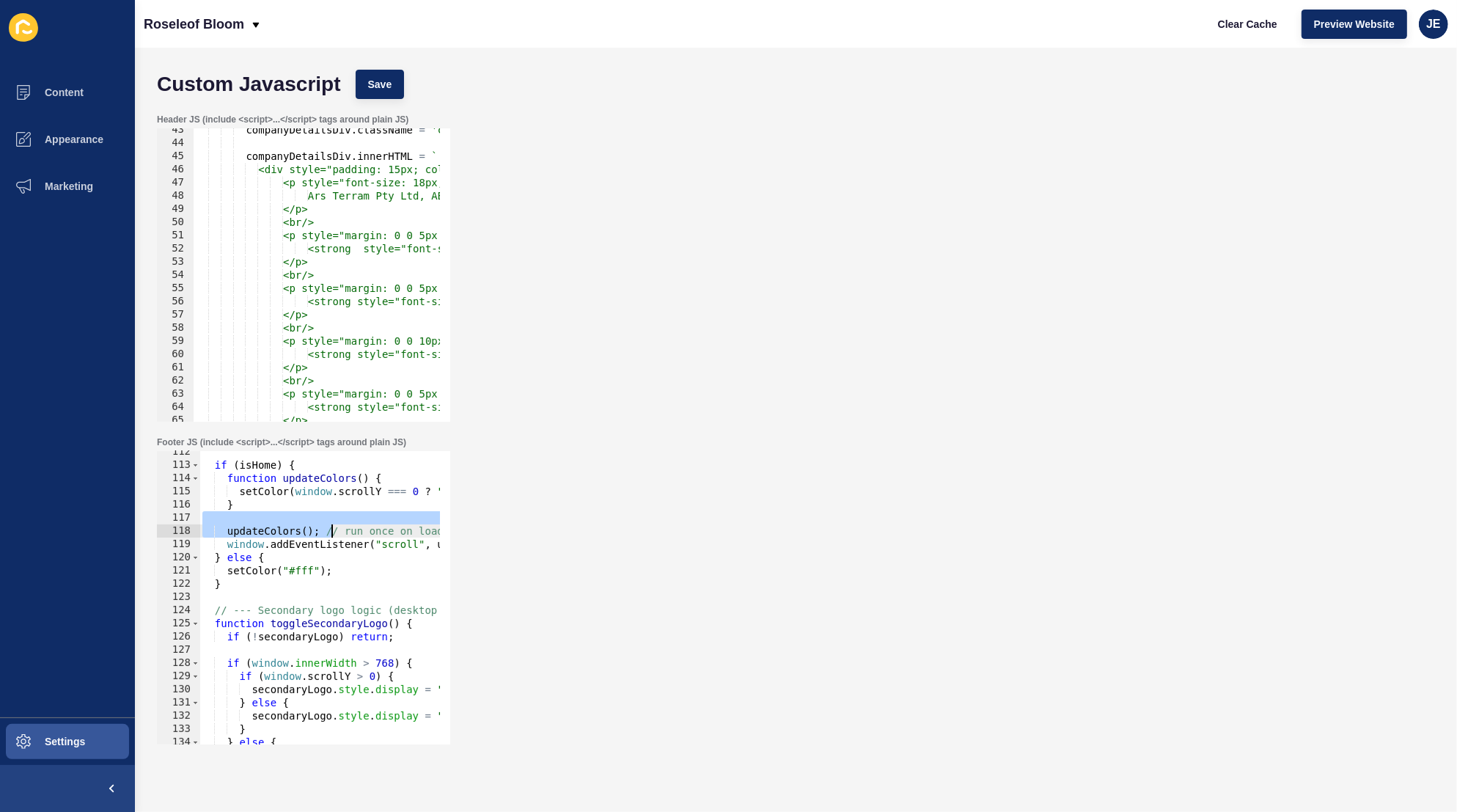
click at [363, 520] on div "if ( isHome ) { function updateColors ( ) { setColor ( window . scrollY === 0 ?…" at bounding box center [542, 600] width 684 height 310
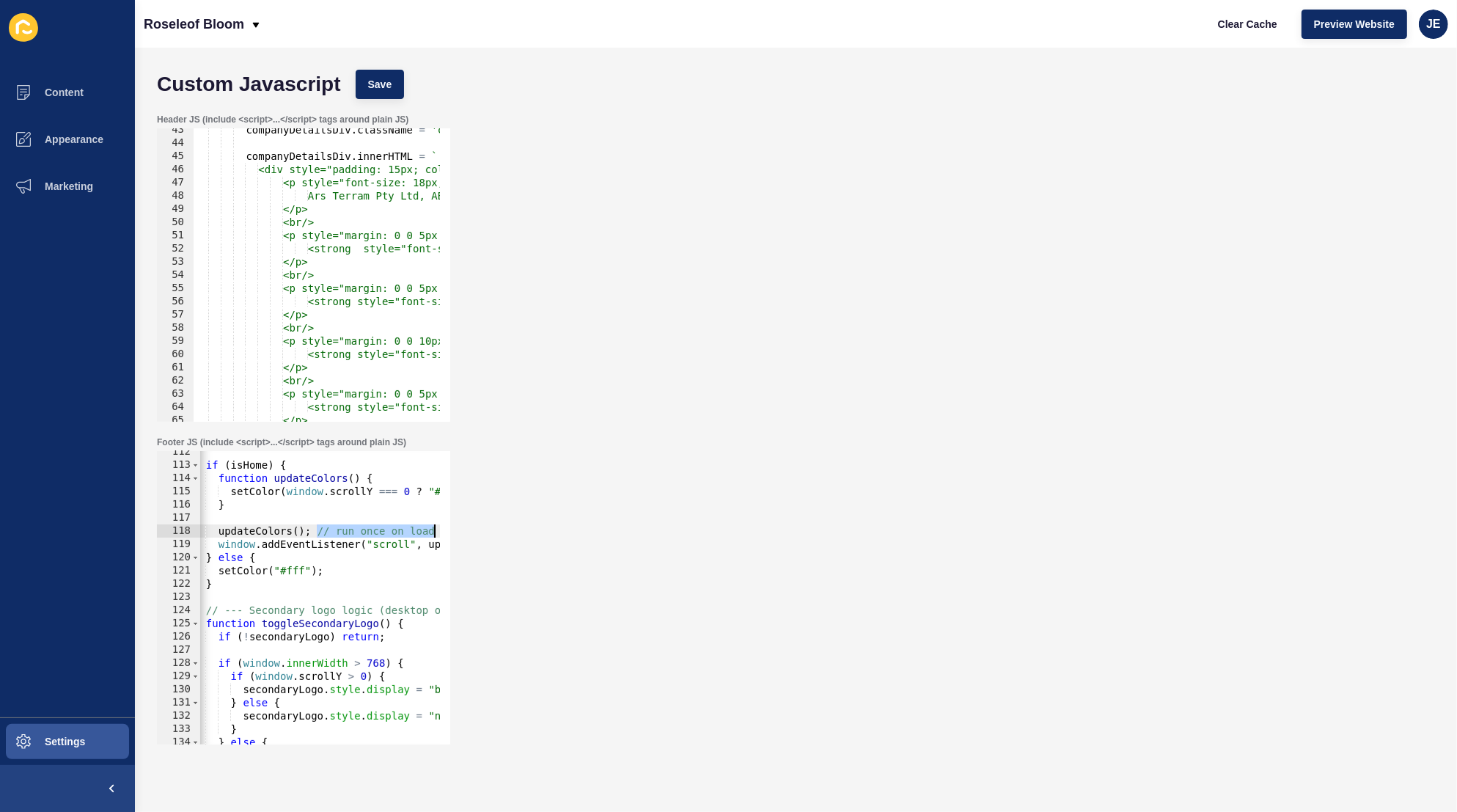
drag, startPoint x: 329, startPoint y: 529, endPoint x: 475, endPoint y: 527, distance: 145.2
click at [475, 527] on div "Footer JS (include <script>...</script> tags around plain JS) 112 113 114 115 1…" at bounding box center [796, 590] width 1293 height 323
type textarea "updateColors();"
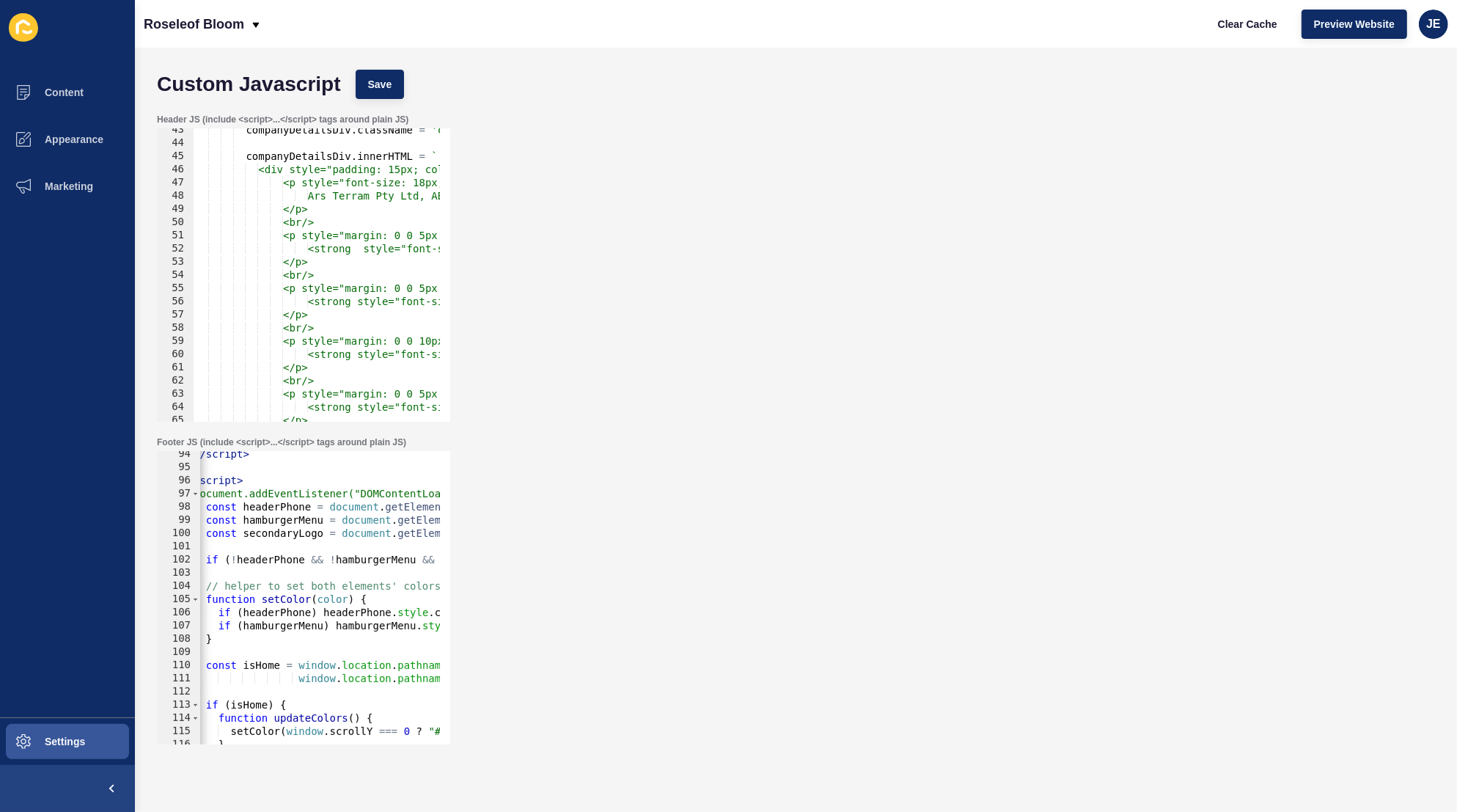
scroll to position [1232, 0]
click at [363, 99] on div "Custom Javascript Save" at bounding box center [796, 84] width 1293 height 44
click at [365, 98] on button "Save" at bounding box center [380, 84] width 49 height 29
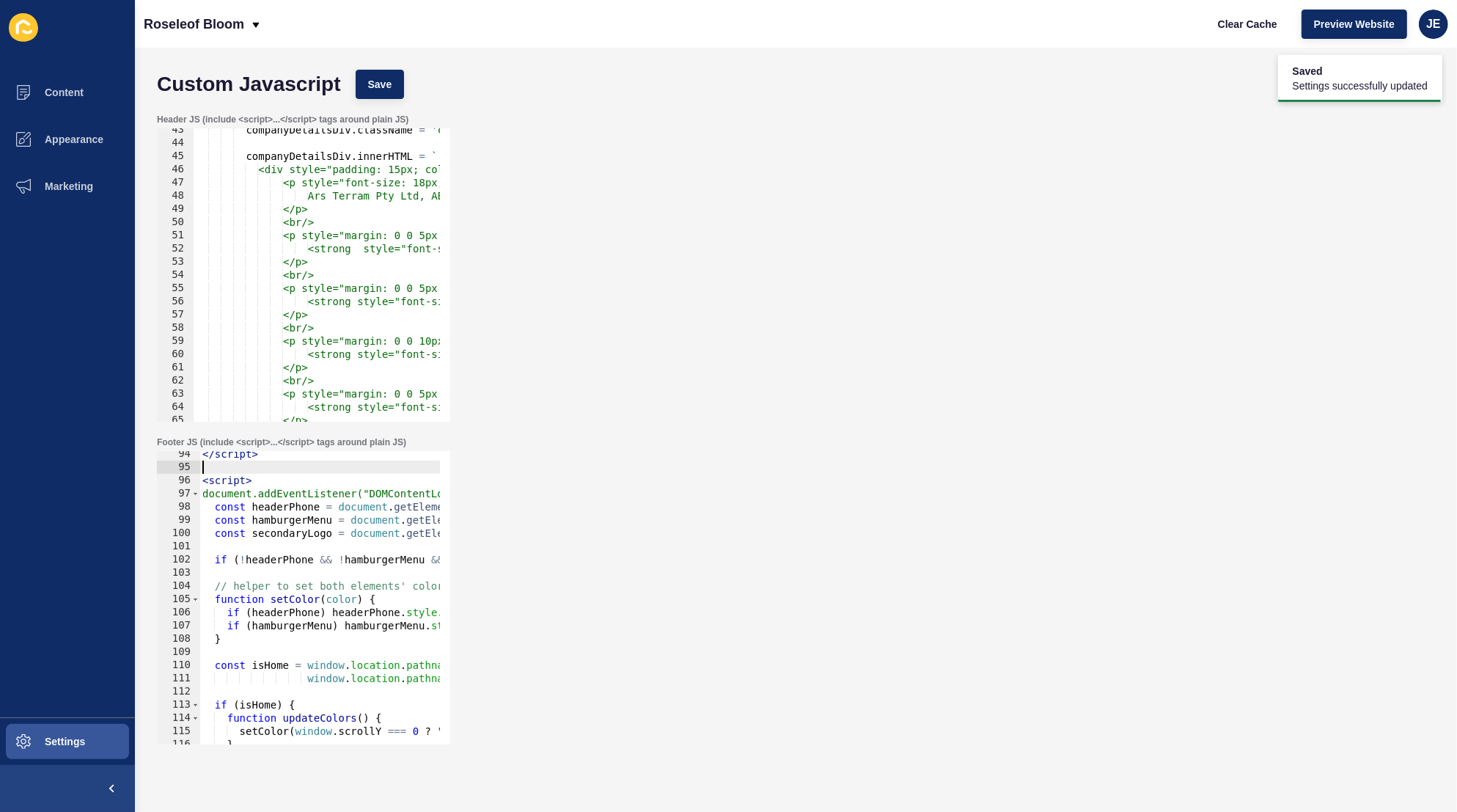
scroll to position [0, 0]
drag, startPoint x: 240, startPoint y: 464, endPoint x: 211, endPoint y: 474, distance: 30.4
click at [199, 469] on div "94 95 96 97 98 99 100 101 102 103 104 105 106 107 108 109 110 111 112 113 114 1…" at bounding box center [303, 597] width 293 height 293
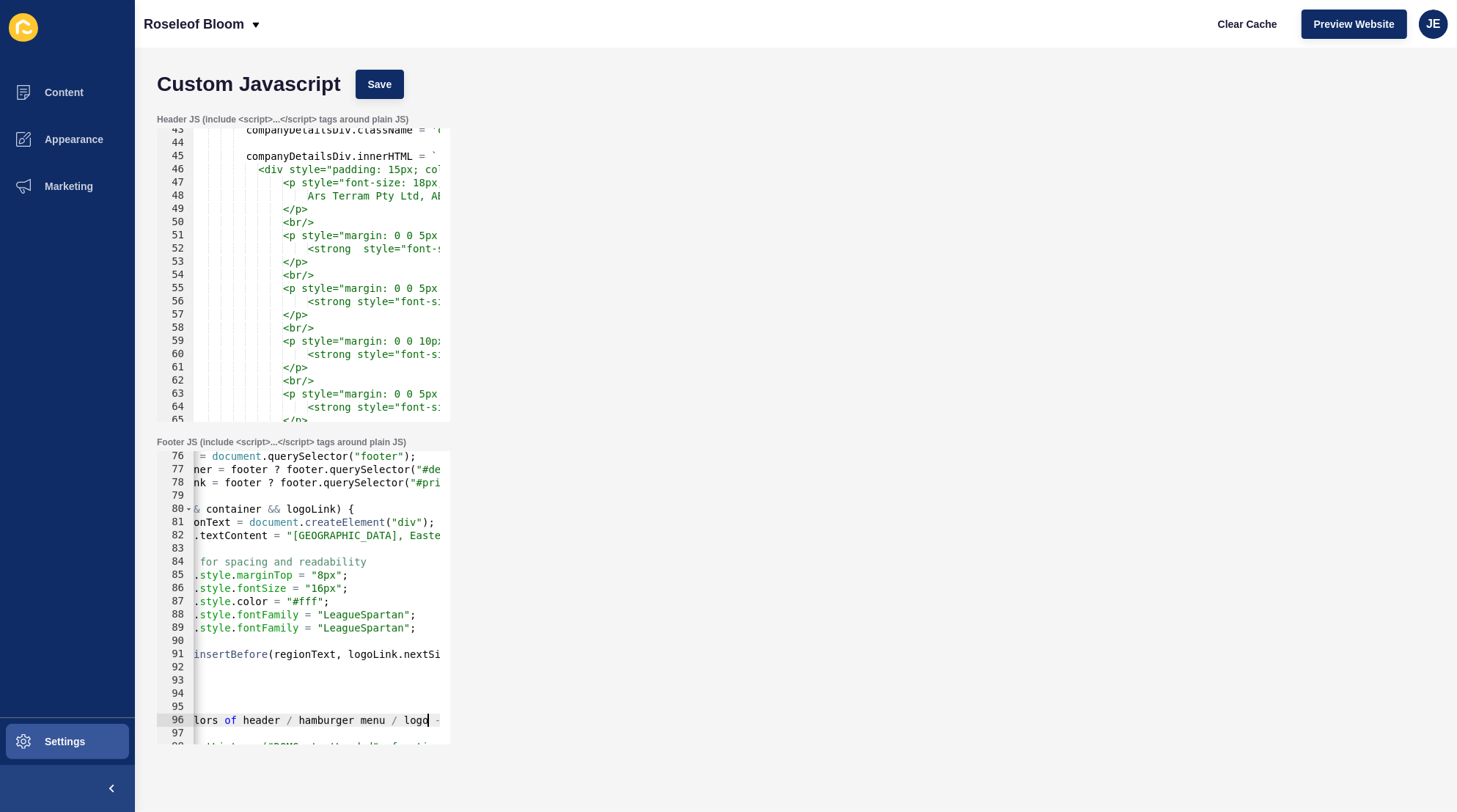
type textarea "<!-- Update colors of header / hamburger menu / logo -->"
click at [388, 62] on div "Custom Javascript Save" at bounding box center [796, 84] width 1293 height 44
click at [381, 78] on span "Save" at bounding box center [380, 84] width 24 height 15
